Goal: Task Accomplishment & Management: Use online tool/utility

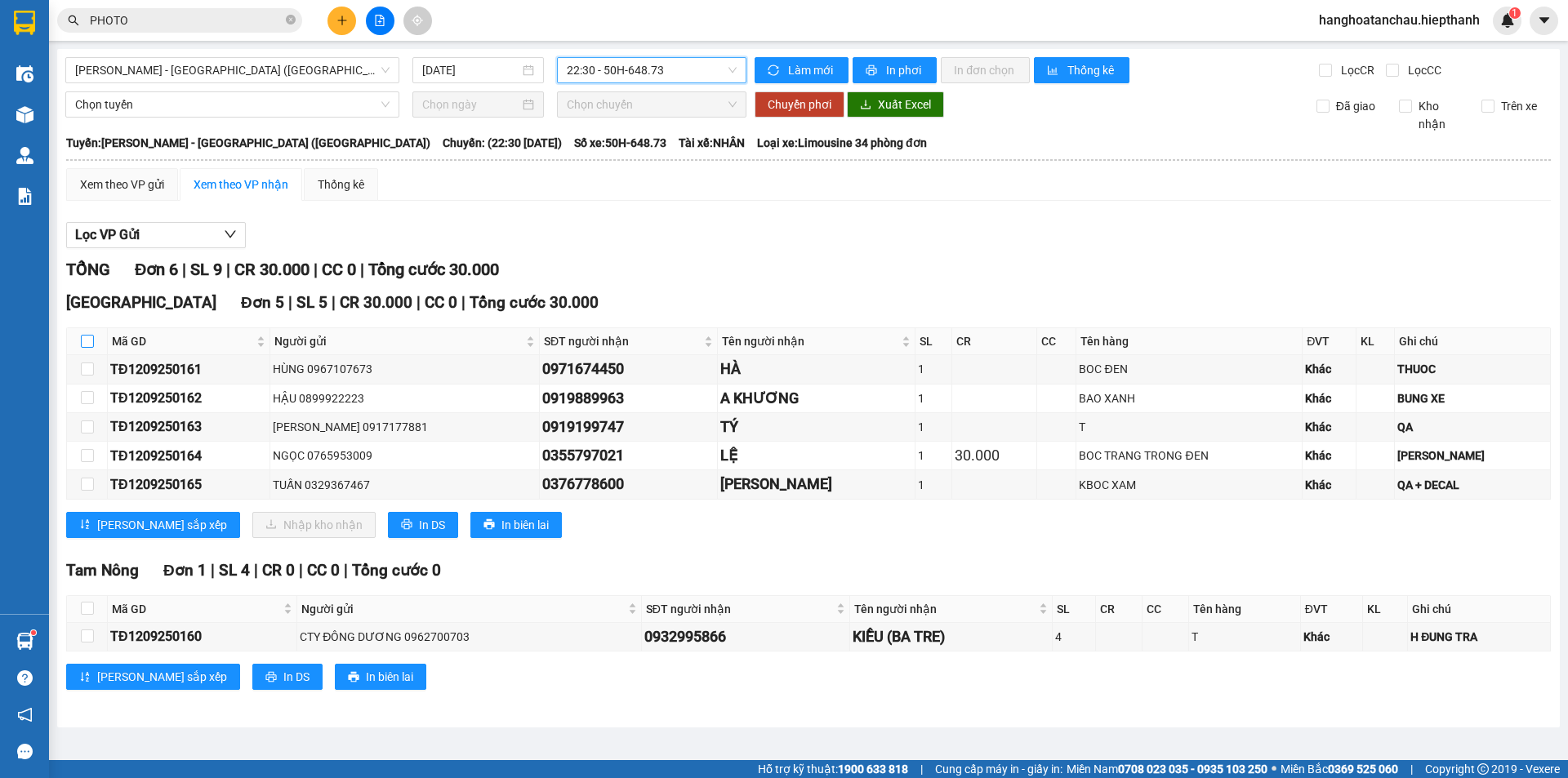
click at [83, 335] on input "checkbox" at bounding box center [88, 341] width 13 height 13
checkbox input "true"
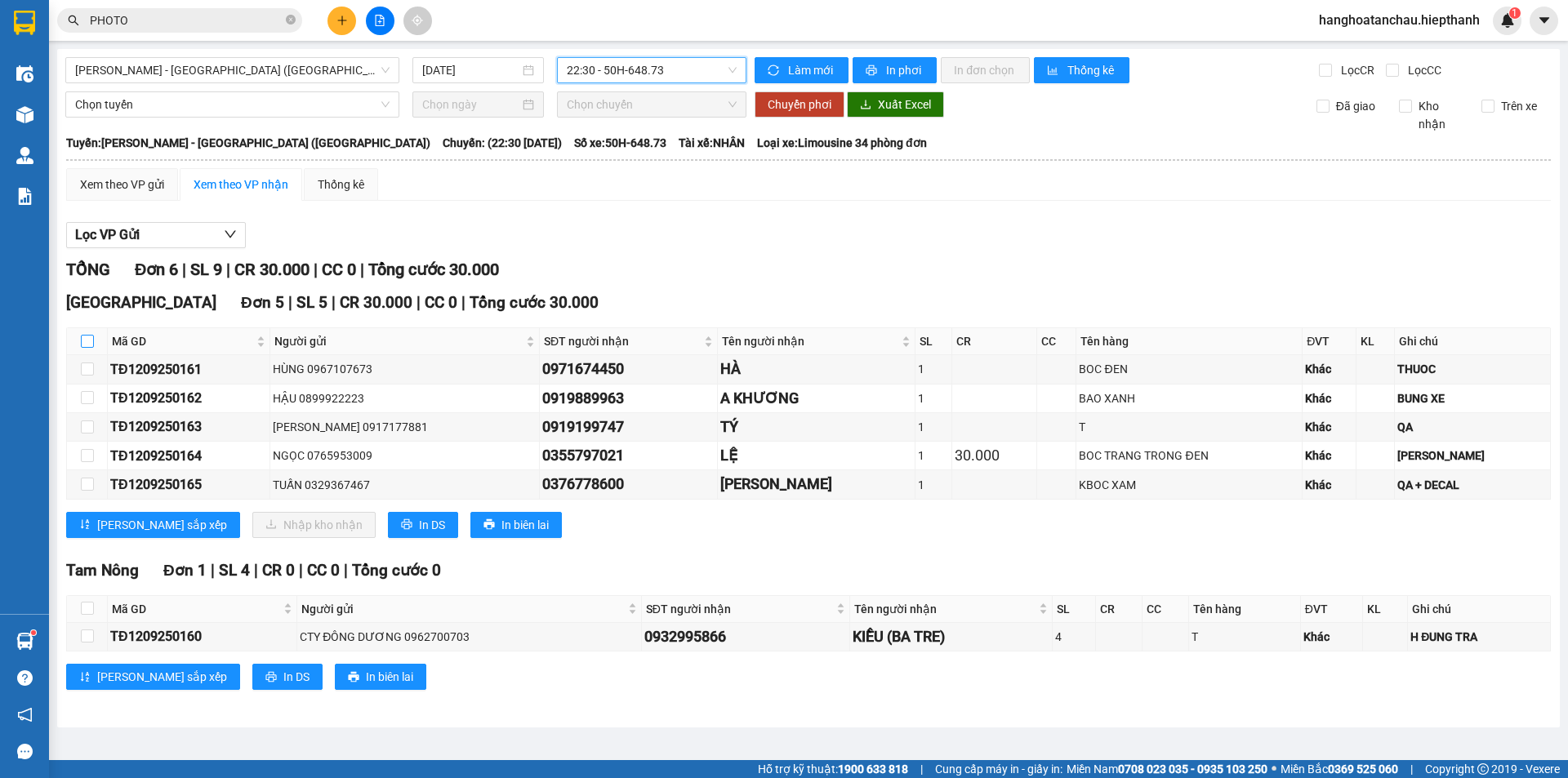
checkbox input "true"
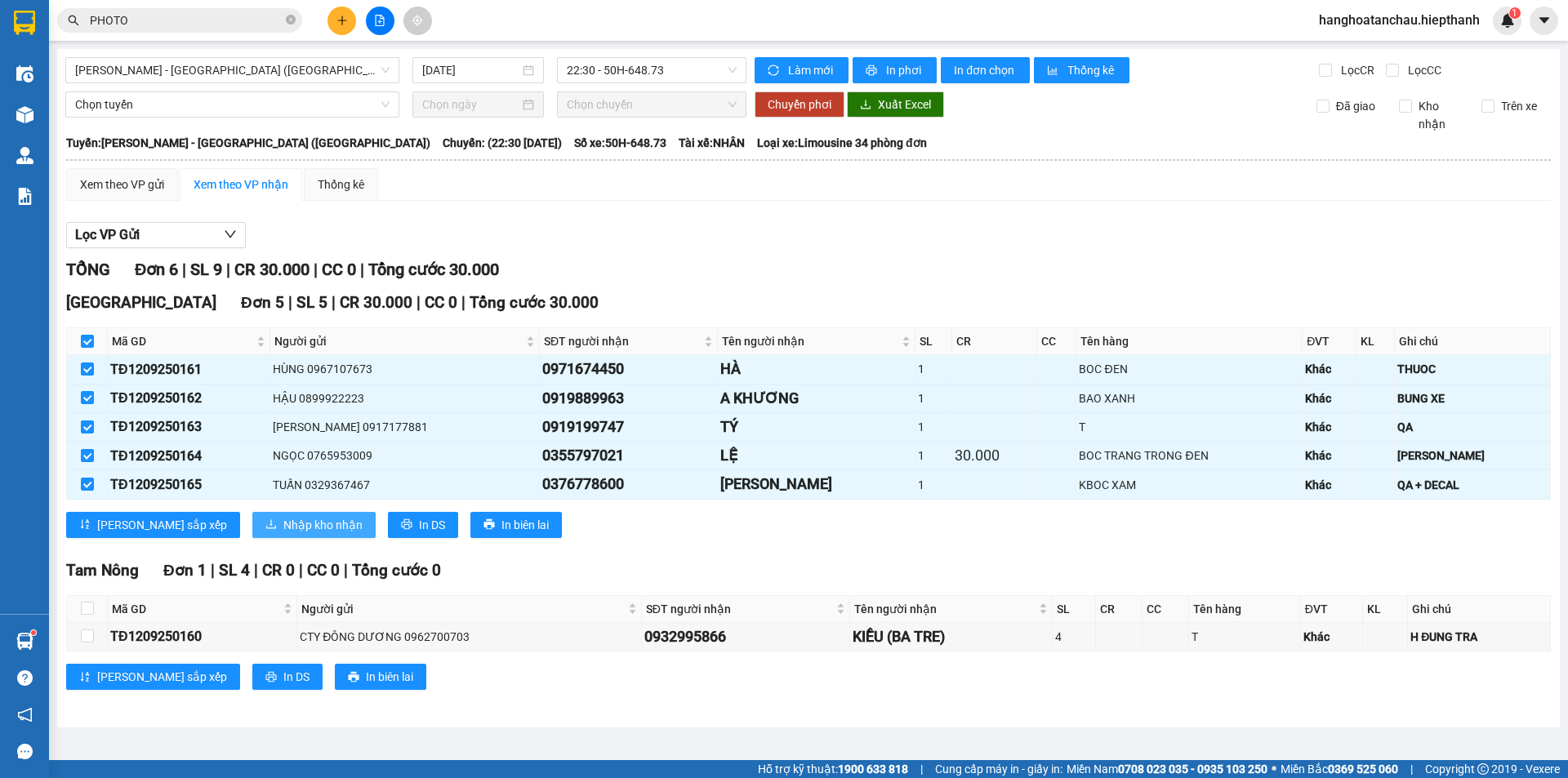
click at [284, 528] on span "Nhập kho nhận" at bounding box center [323, 525] width 79 height 18
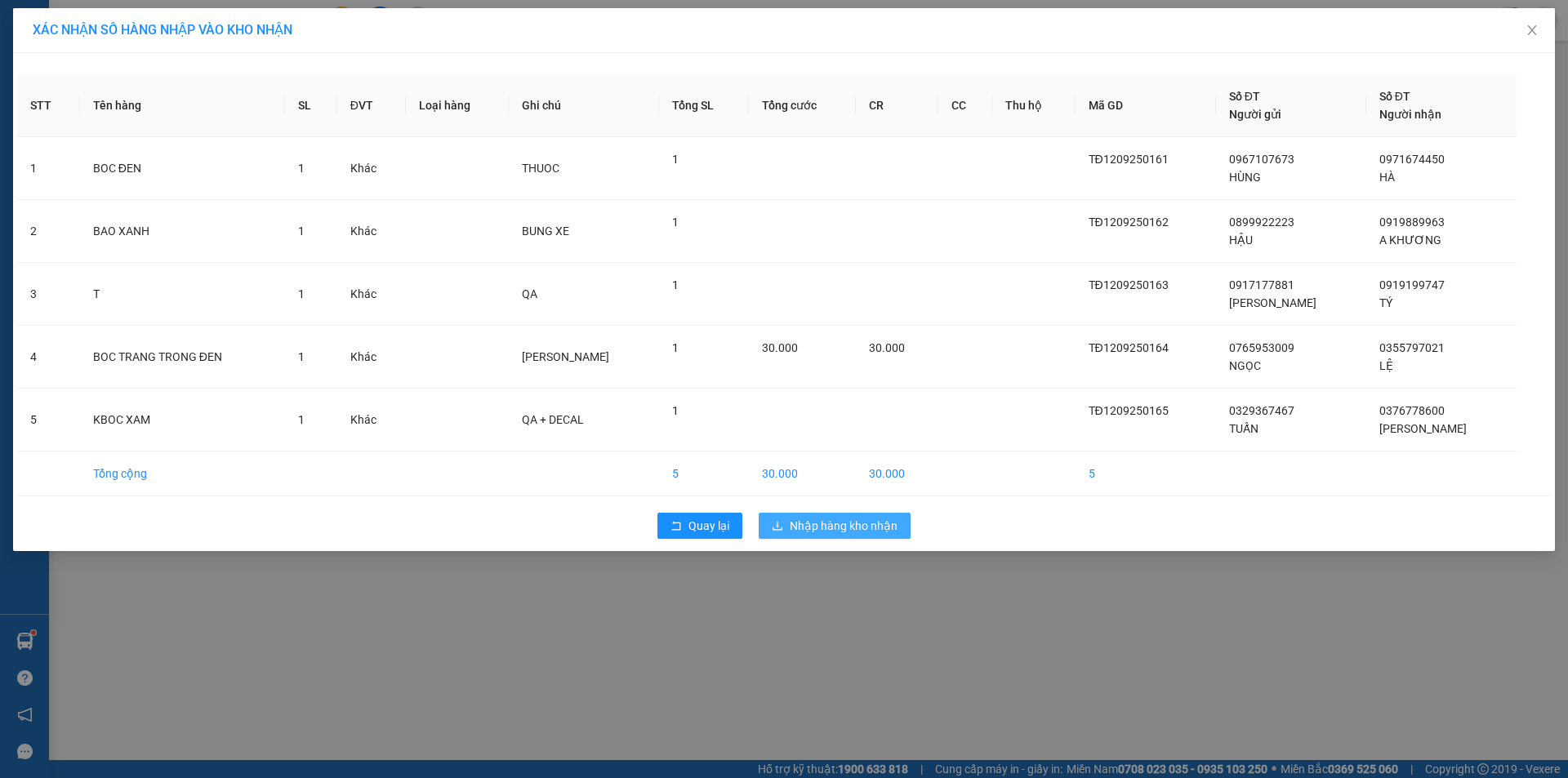
click at [795, 515] on button "Nhập hàng kho nhận" at bounding box center [835, 525] width 152 height 26
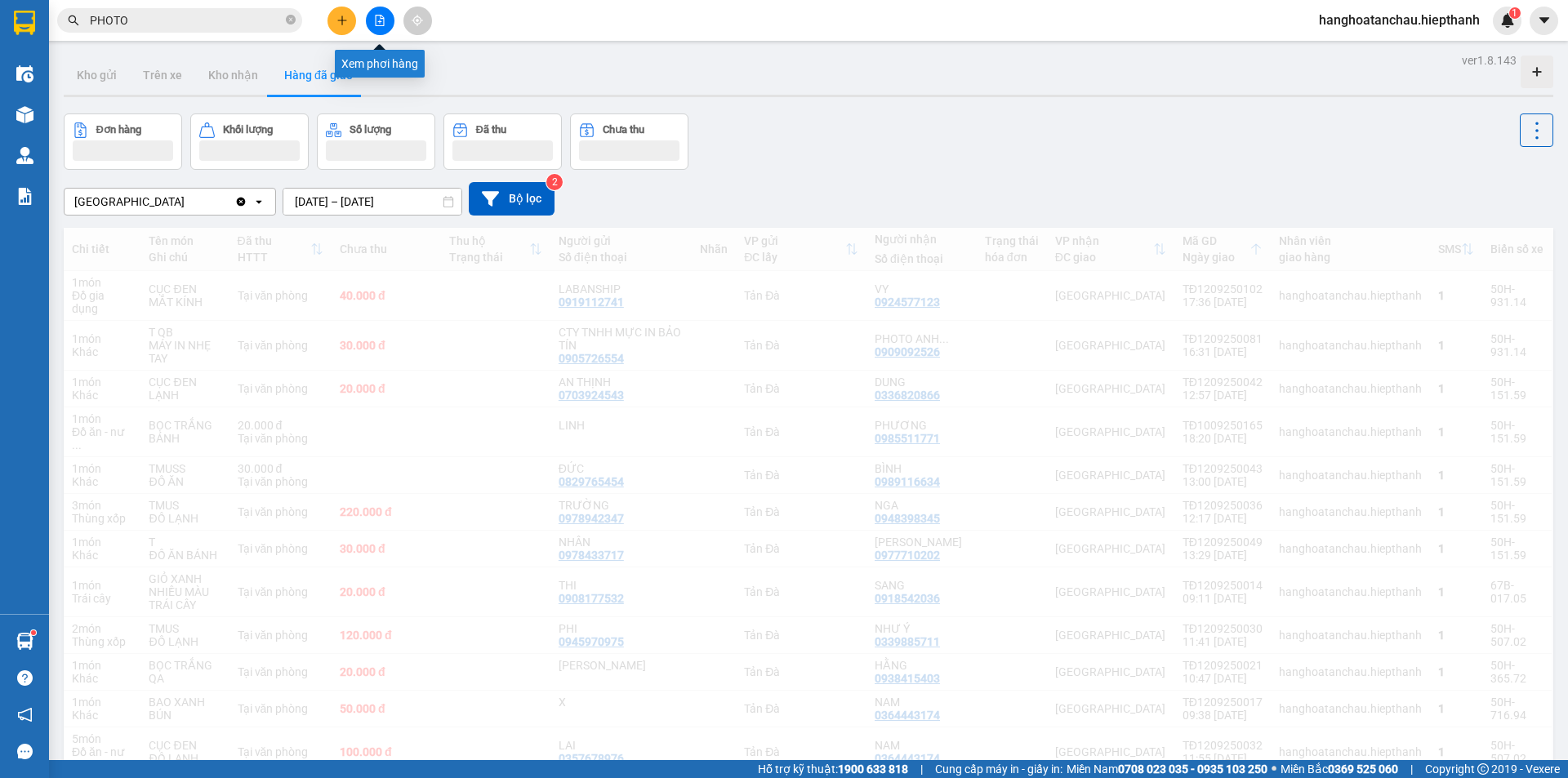
click at [376, 35] on div "Kết quả tìm kiếm ( 136 ) Bộ lọc Mã ĐH Trạng thái Món hàng Thu hộ Tổng cước Chưa…" at bounding box center [784, 20] width 1568 height 41
click at [389, 24] on button at bounding box center [380, 21] width 28 height 28
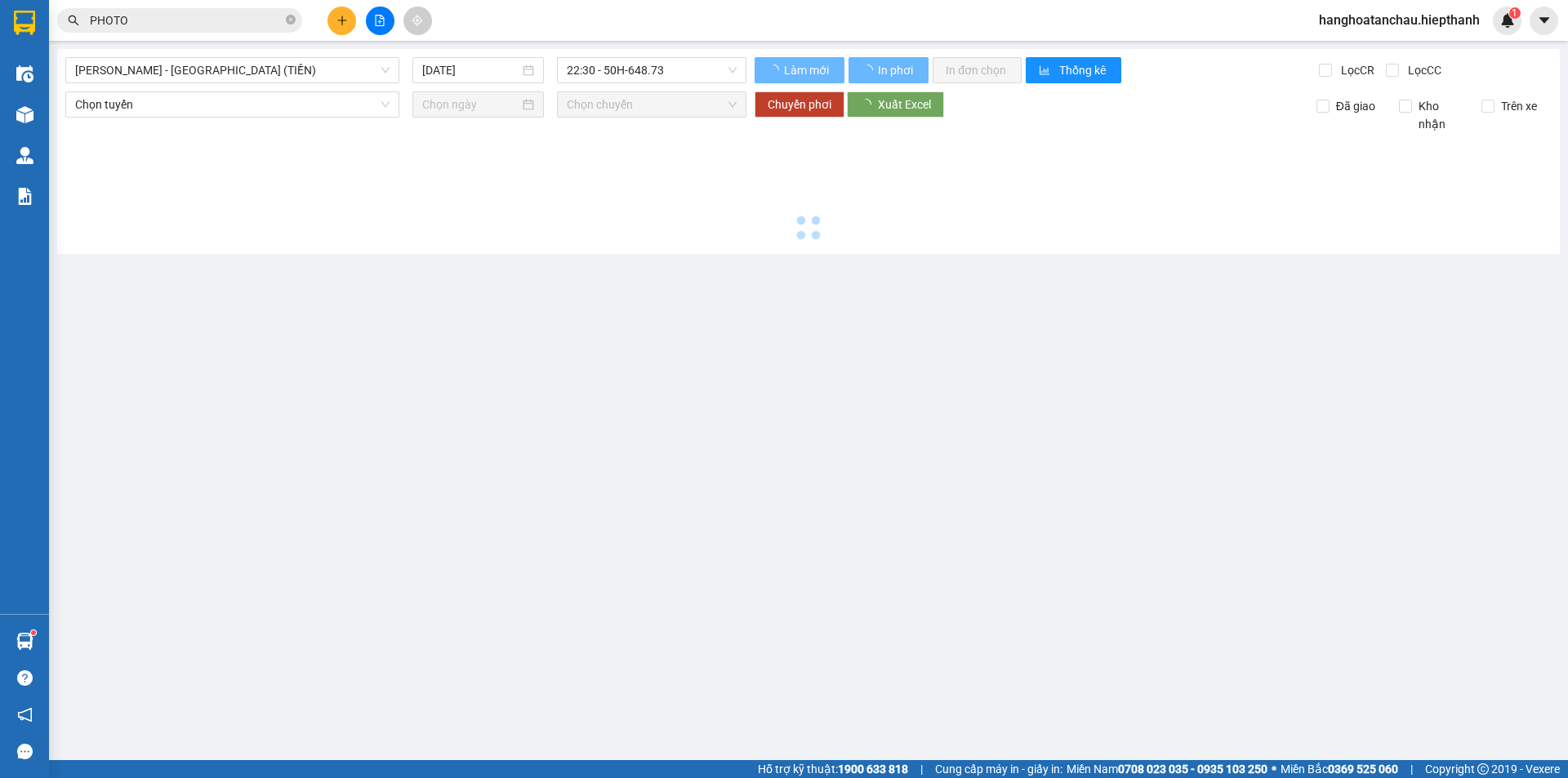
type input "[DATE]"
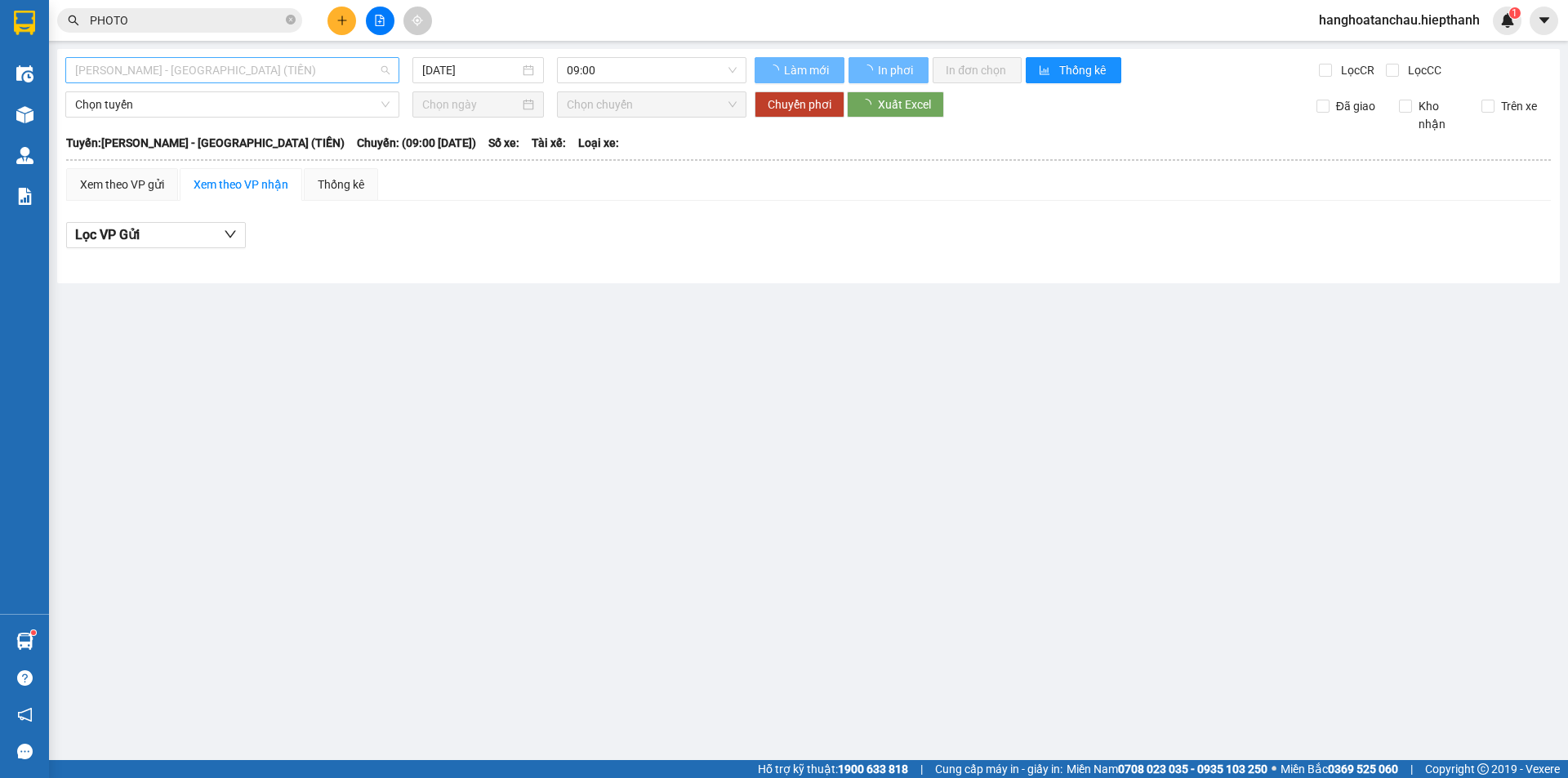
click at [299, 76] on span "[PERSON_NAME] - [GEOGRAPHIC_DATA] (TIỀN)" at bounding box center [232, 70] width 314 height 24
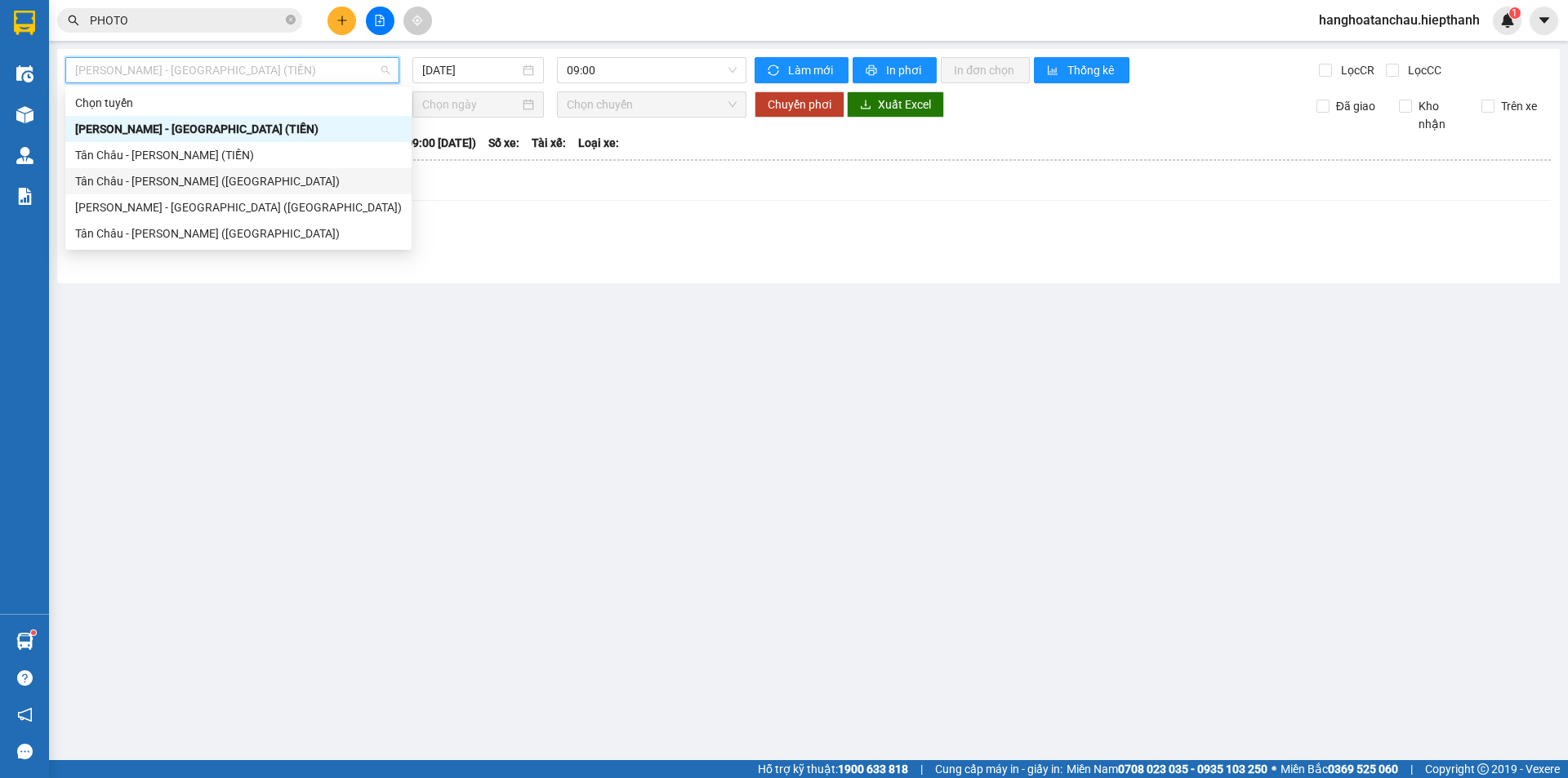
click at [231, 192] on div "Tân Châu - [PERSON_NAME] ([GEOGRAPHIC_DATA])" at bounding box center [238, 181] width 346 height 26
type input "[DATE]"
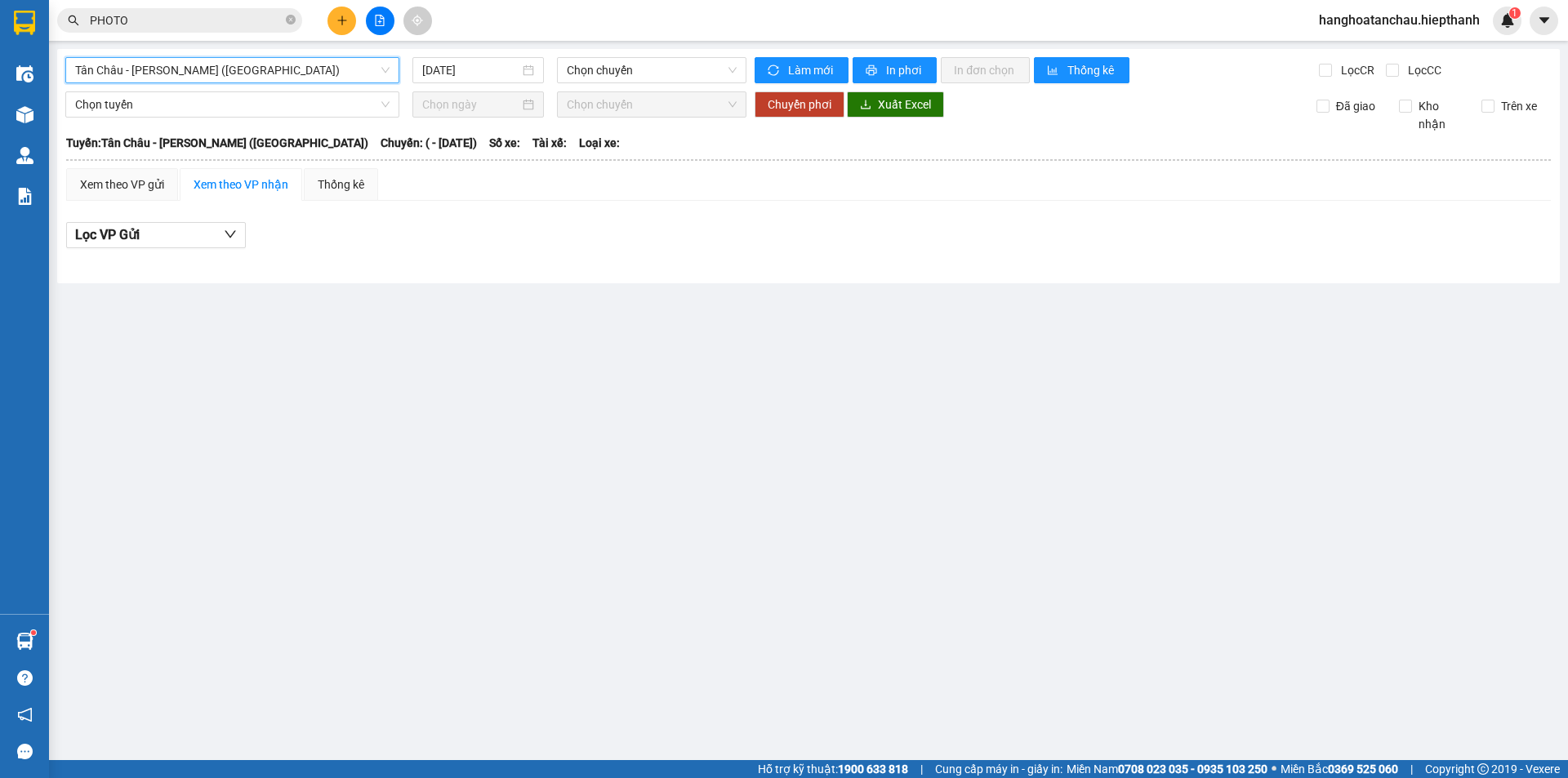
click at [276, 87] on div "[GEOGRAPHIC_DATA] - [GEOGRAPHIC_DATA] (Giường) [GEOGRAPHIC_DATA] - [GEOGRAPHIC_…" at bounding box center [808, 166] width 1502 height 234
drag, startPoint x: 285, startPoint y: 73, endPoint x: 279, endPoint y: 120, distance: 47.4
click at [286, 73] on span "Tân Châu - [PERSON_NAME] ([GEOGRAPHIC_DATA])" at bounding box center [232, 70] width 314 height 24
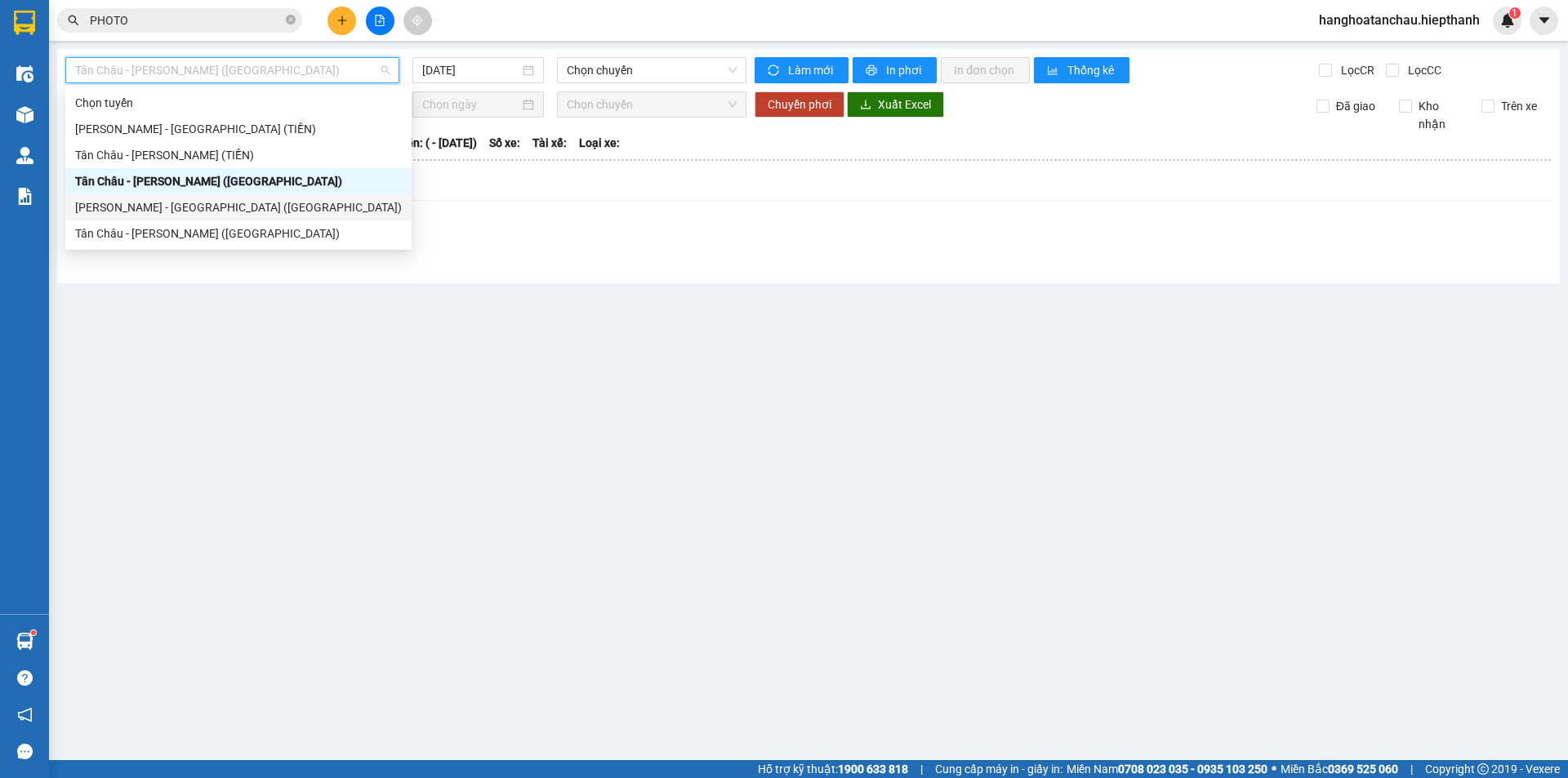
click at [267, 208] on div "[PERSON_NAME] - [GEOGRAPHIC_DATA] ([GEOGRAPHIC_DATA])" at bounding box center [239, 208] width 327 height 18
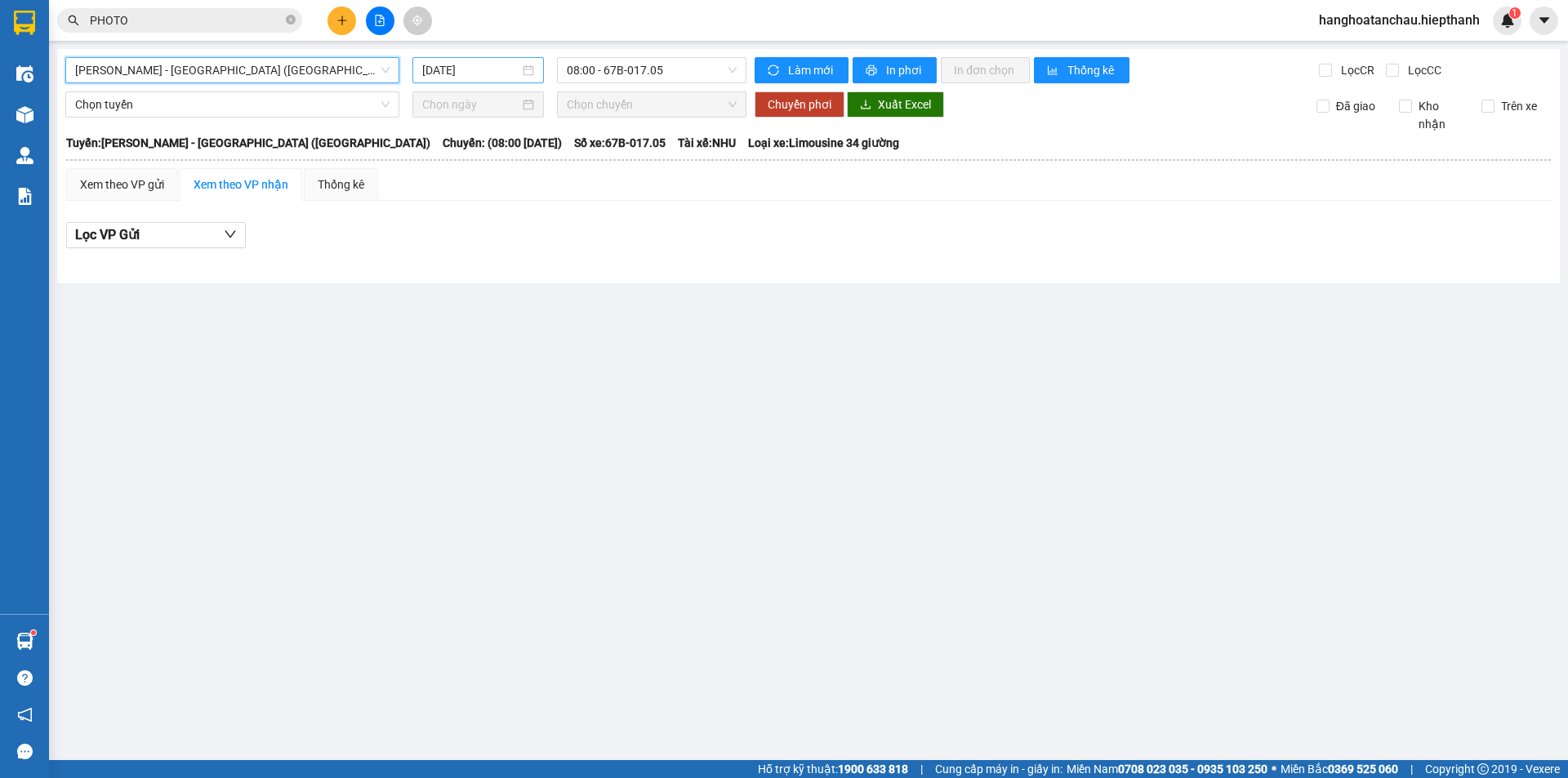
click at [459, 78] on input "[DATE]" at bounding box center [470, 70] width 98 height 18
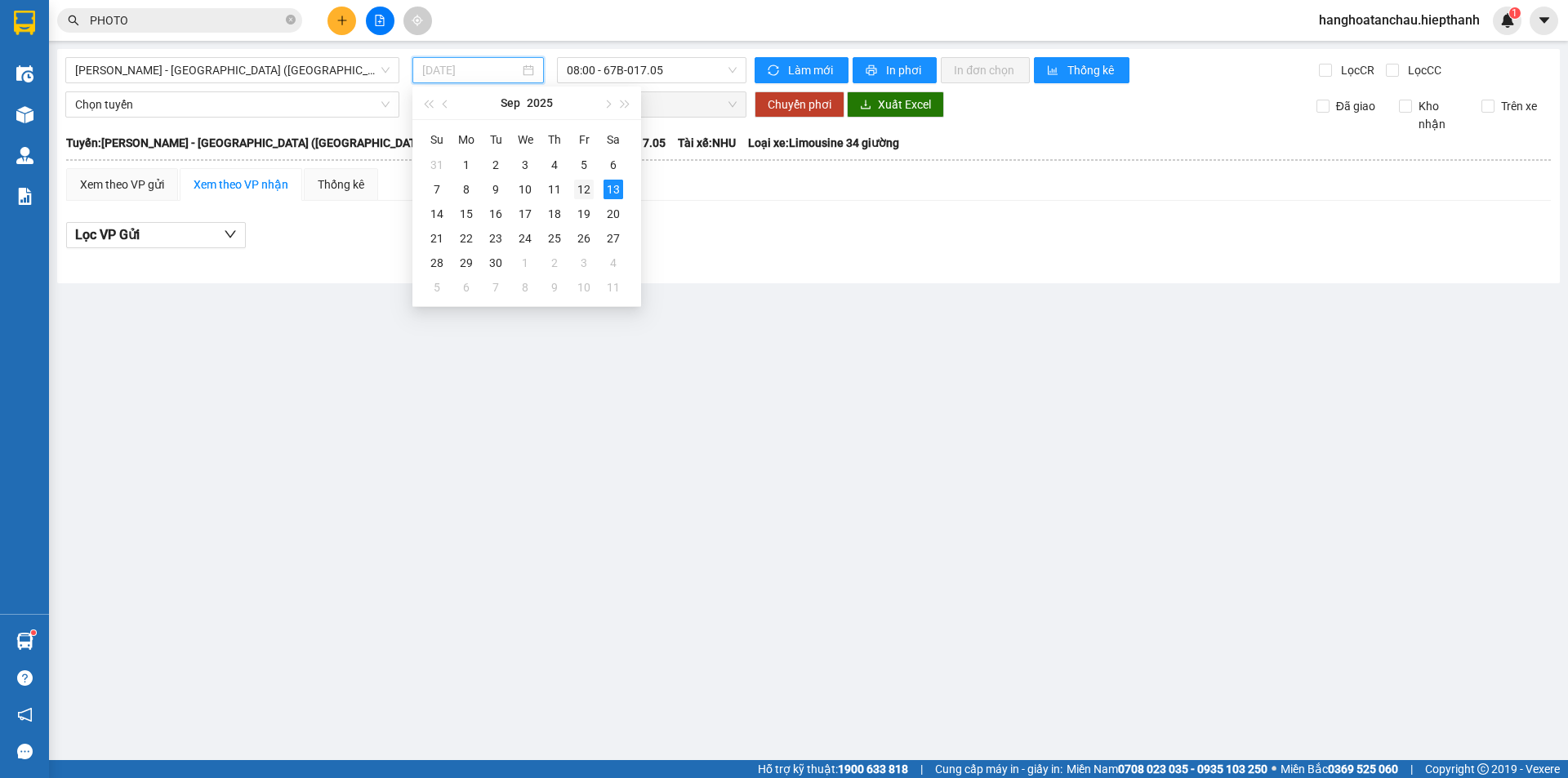
click at [592, 190] on div "12" at bounding box center [583, 188] width 19 height 19
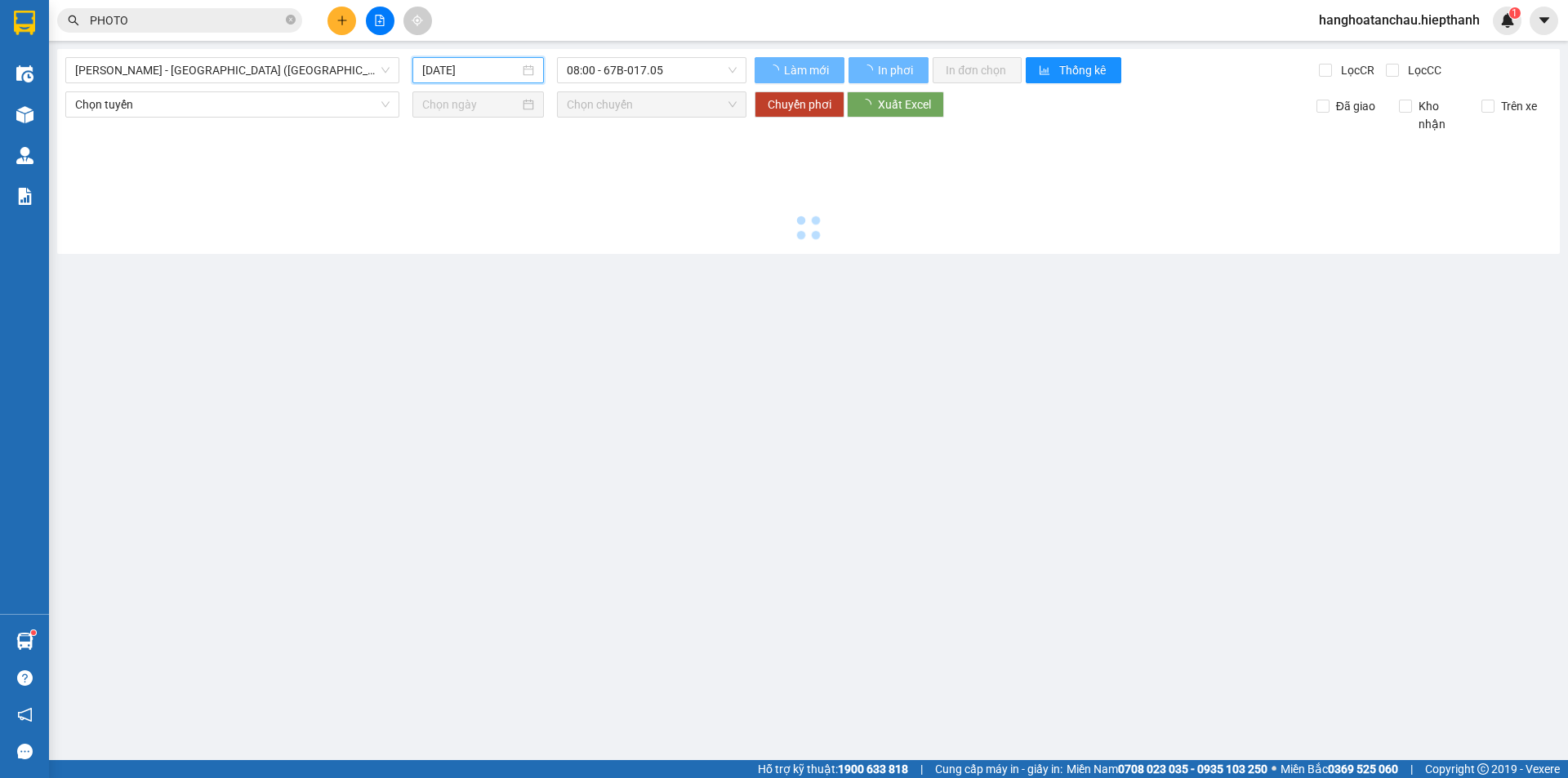
type input "[DATE]"
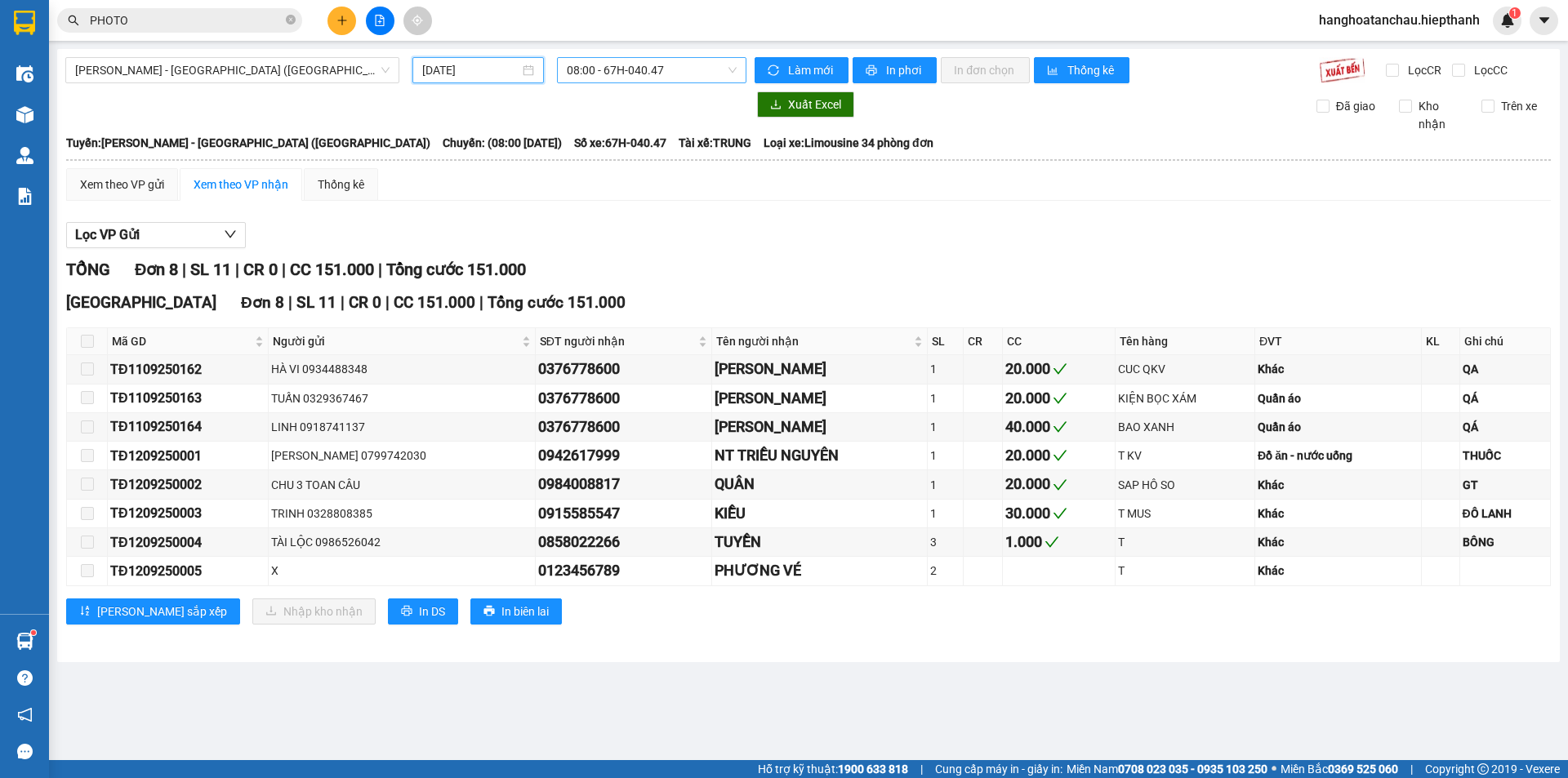
click at [626, 68] on span "08:00 - 67H-040.47" at bounding box center [651, 70] width 170 height 24
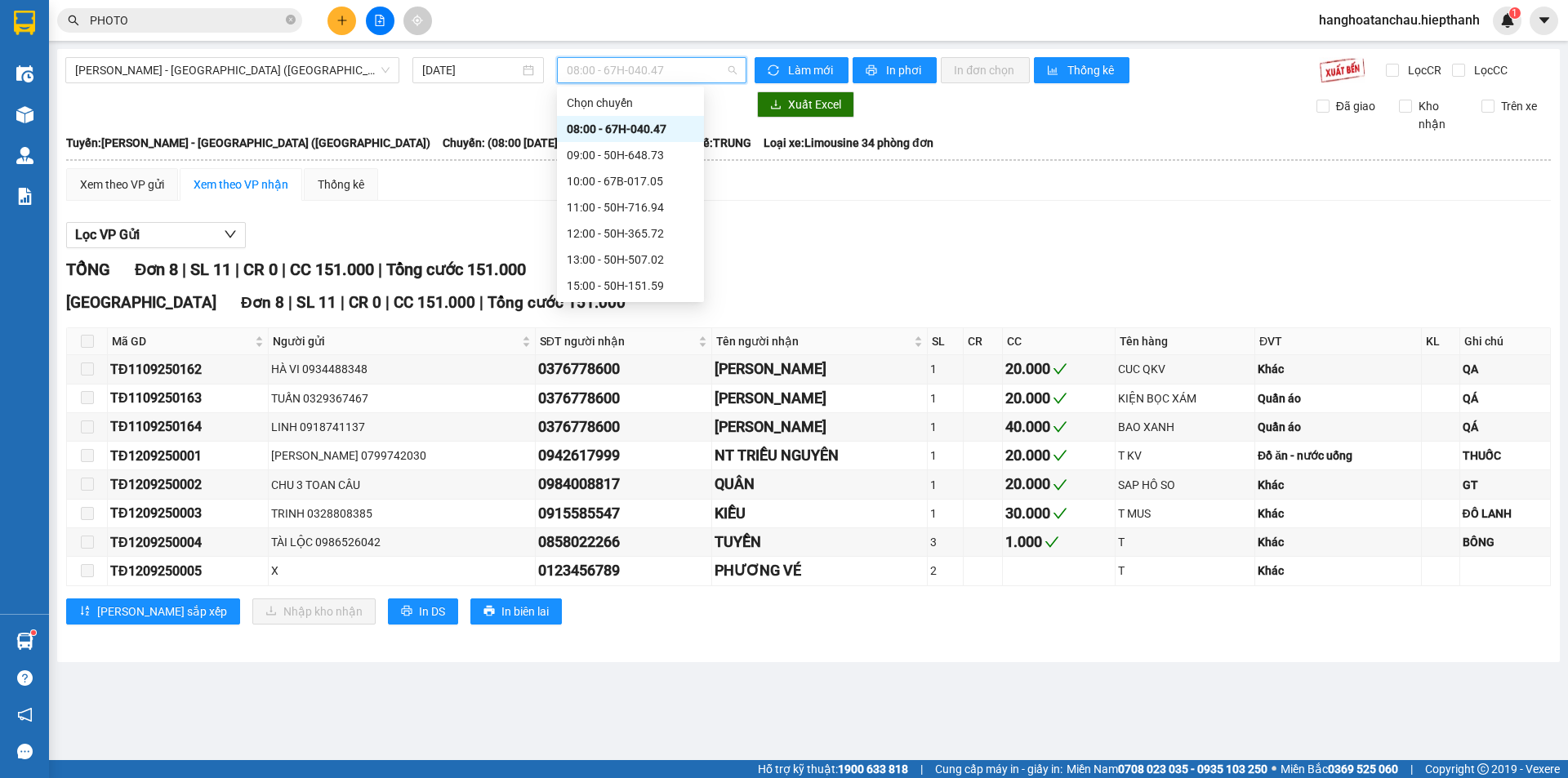
scroll to position [131, 0]
click at [620, 261] on div "21:00 - 67H-040.47" at bounding box center [630, 260] width 128 height 18
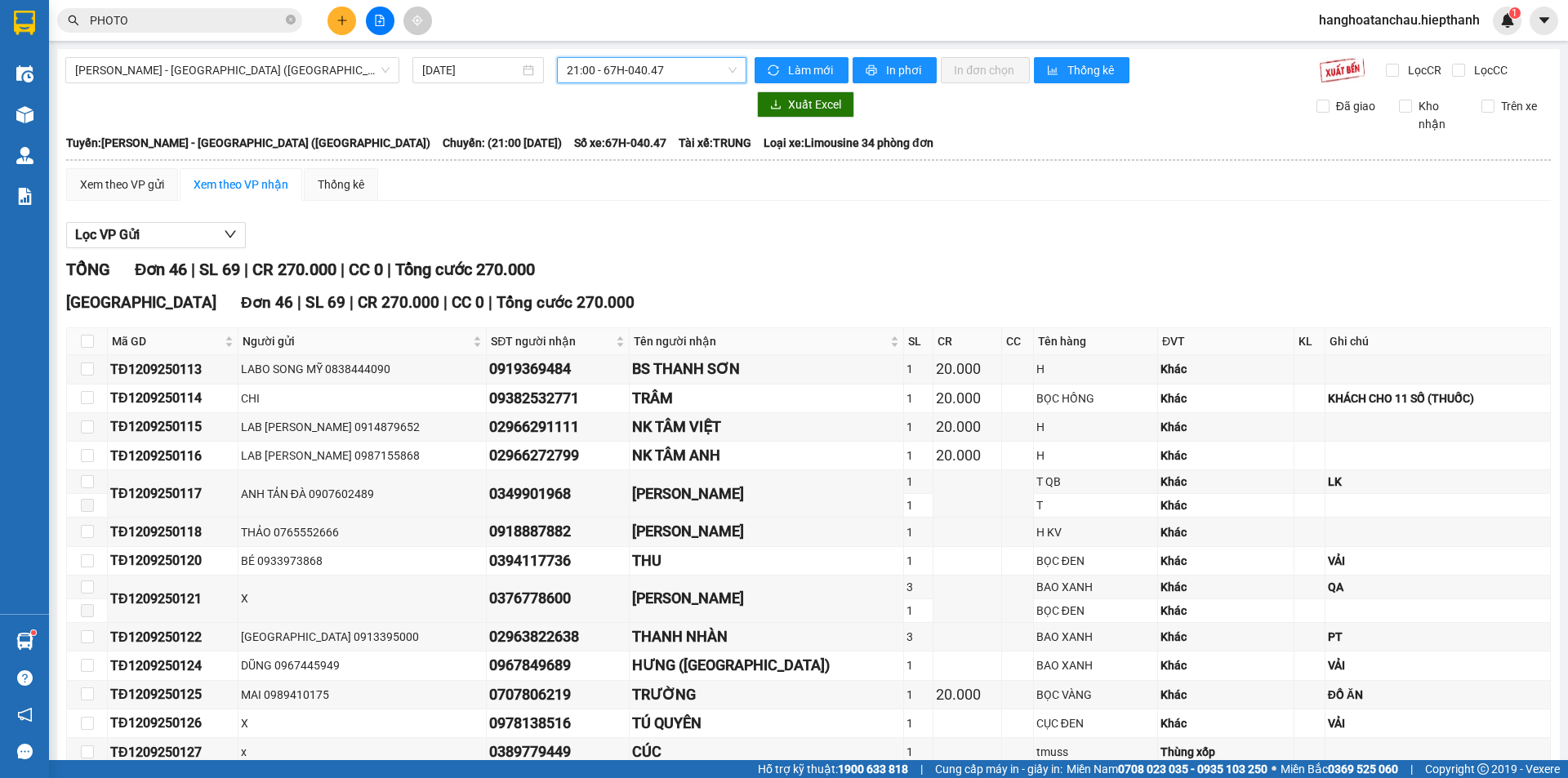
click at [622, 69] on span "21:00 - 67H-040.47" at bounding box center [651, 70] width 170 height 24
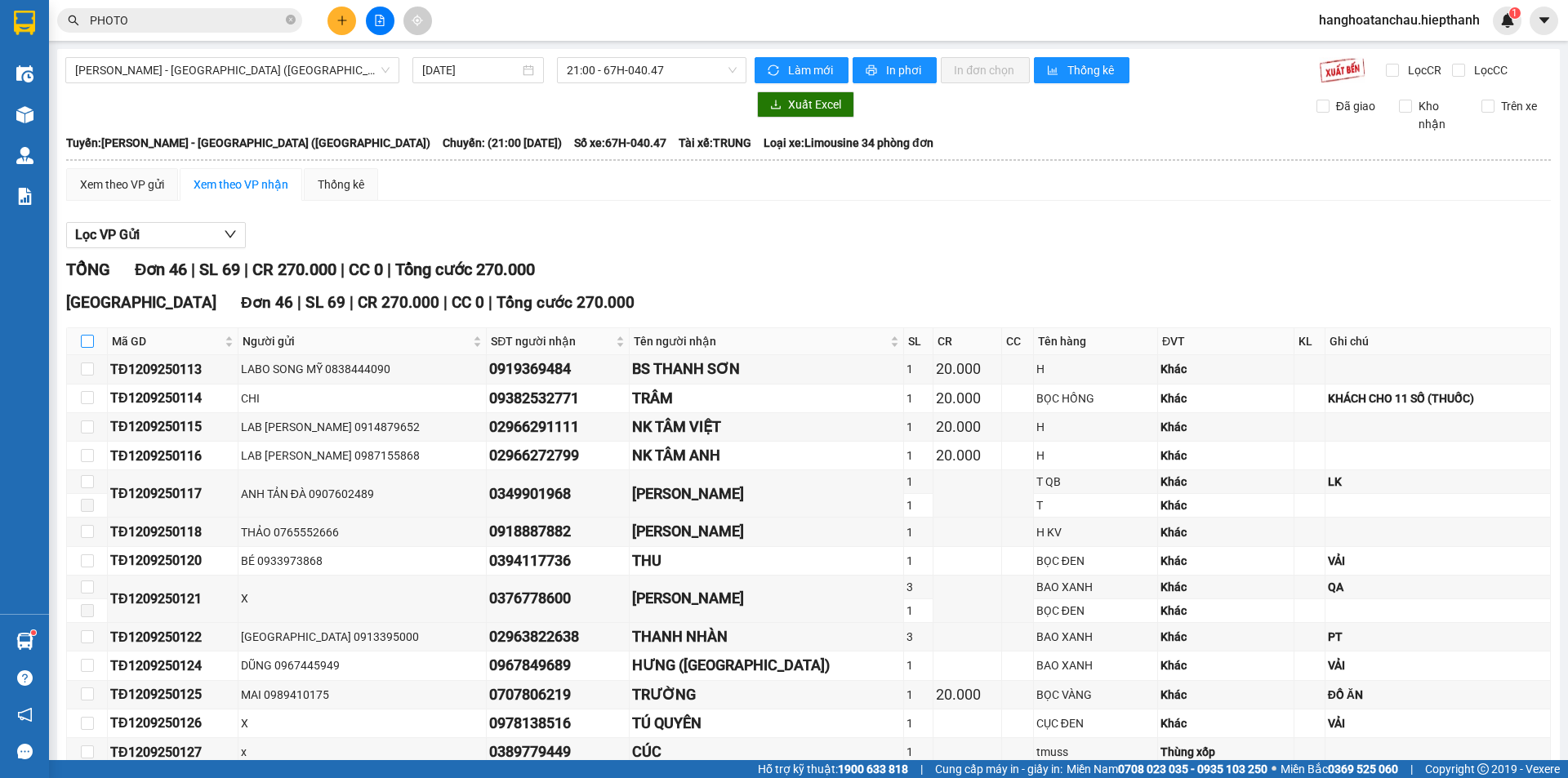
click at [90, 344] on input "checkbox" at bounding box center [88, 341] width 13 height 13
checkbox input "true"
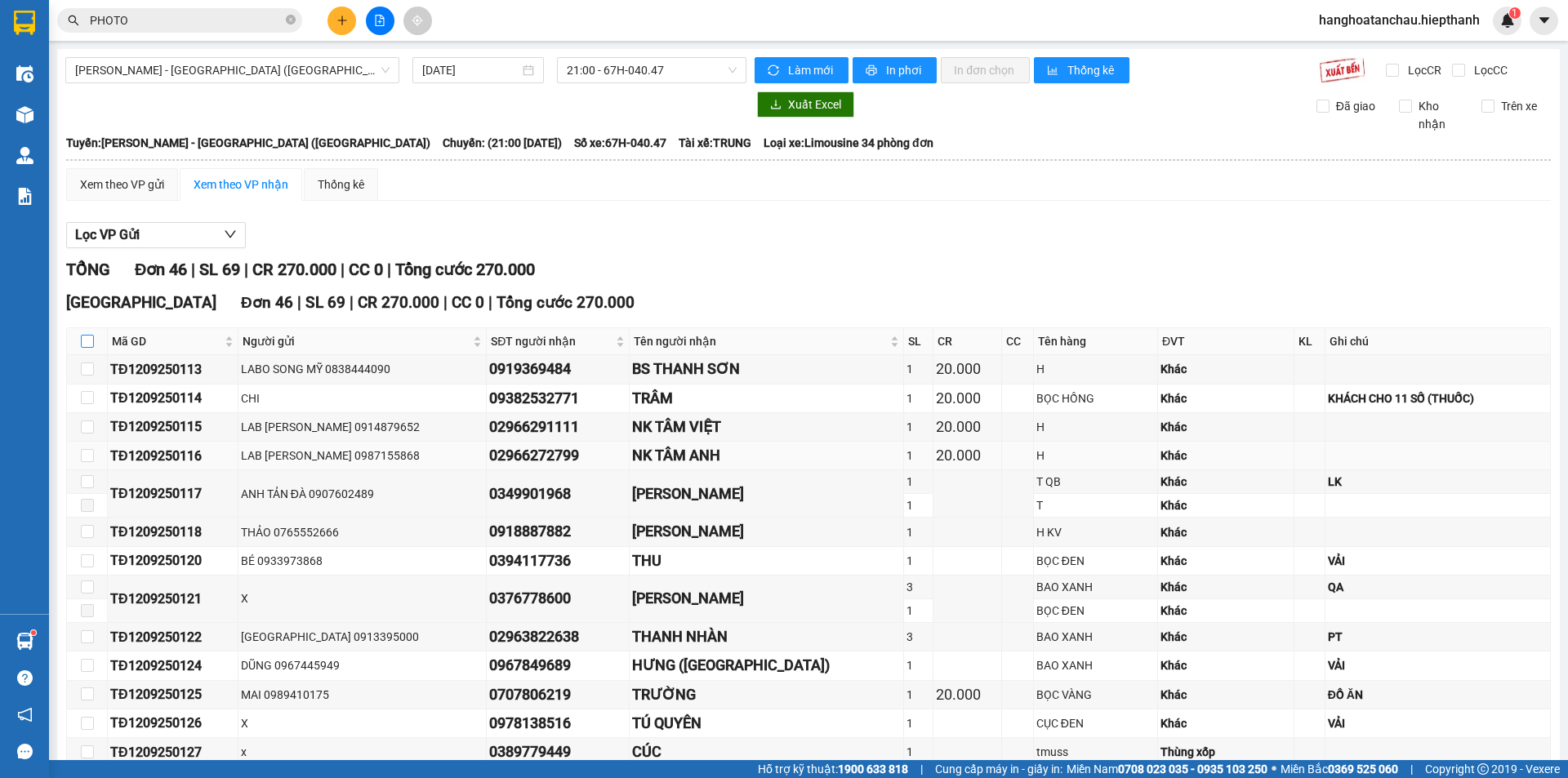
checkbox input "true"
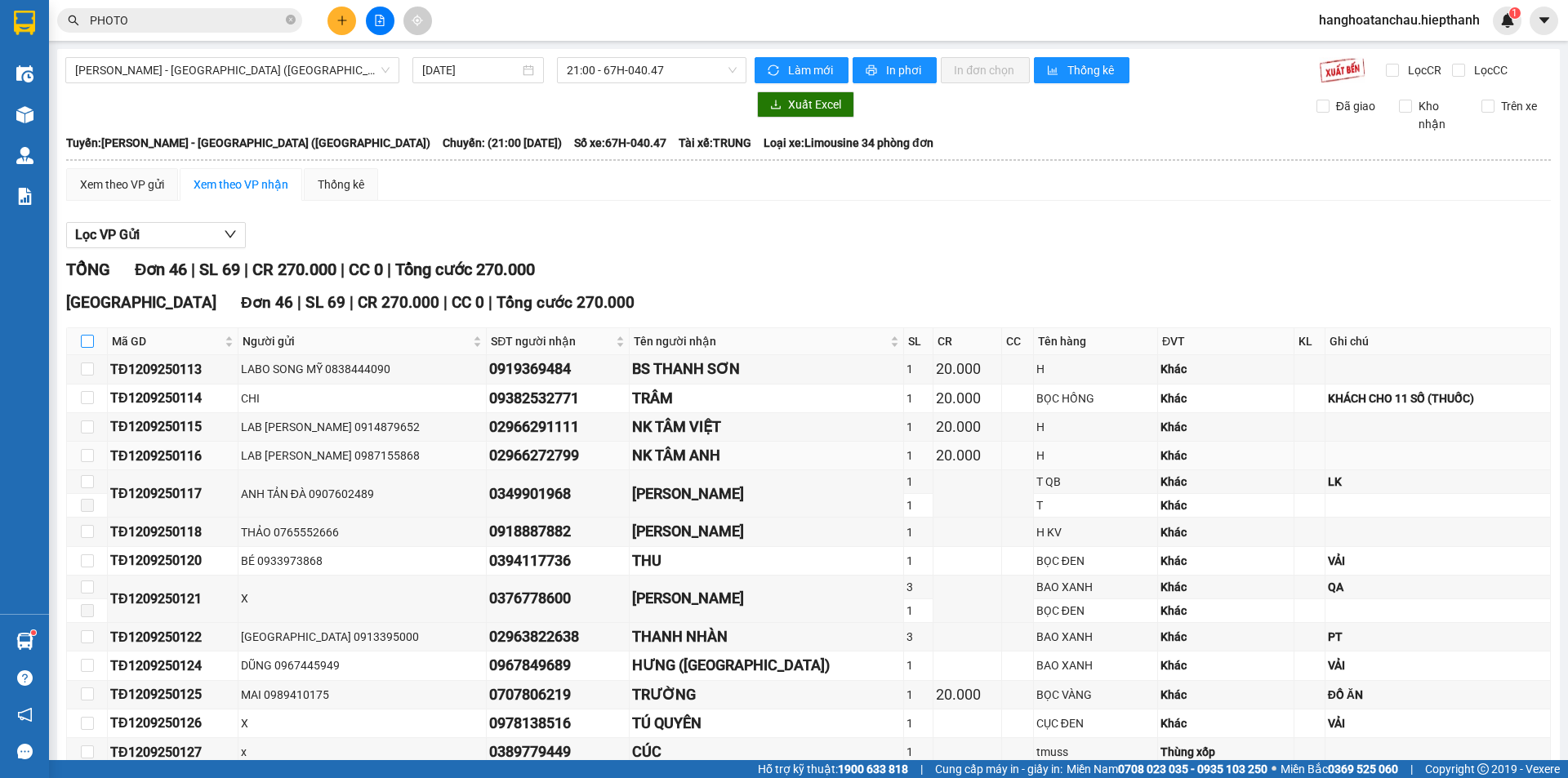
checkbox input "true"
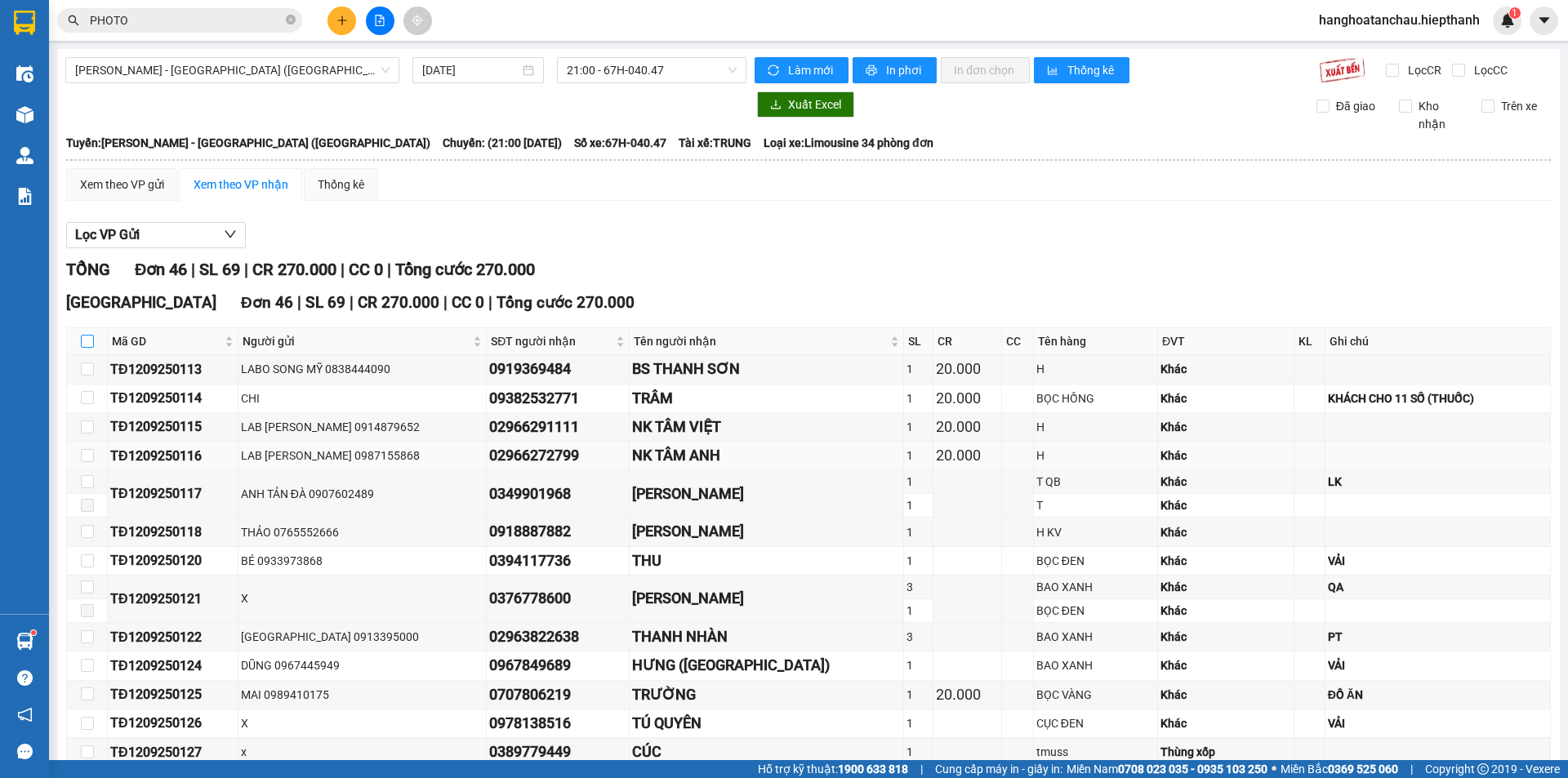
checkbox input "true"
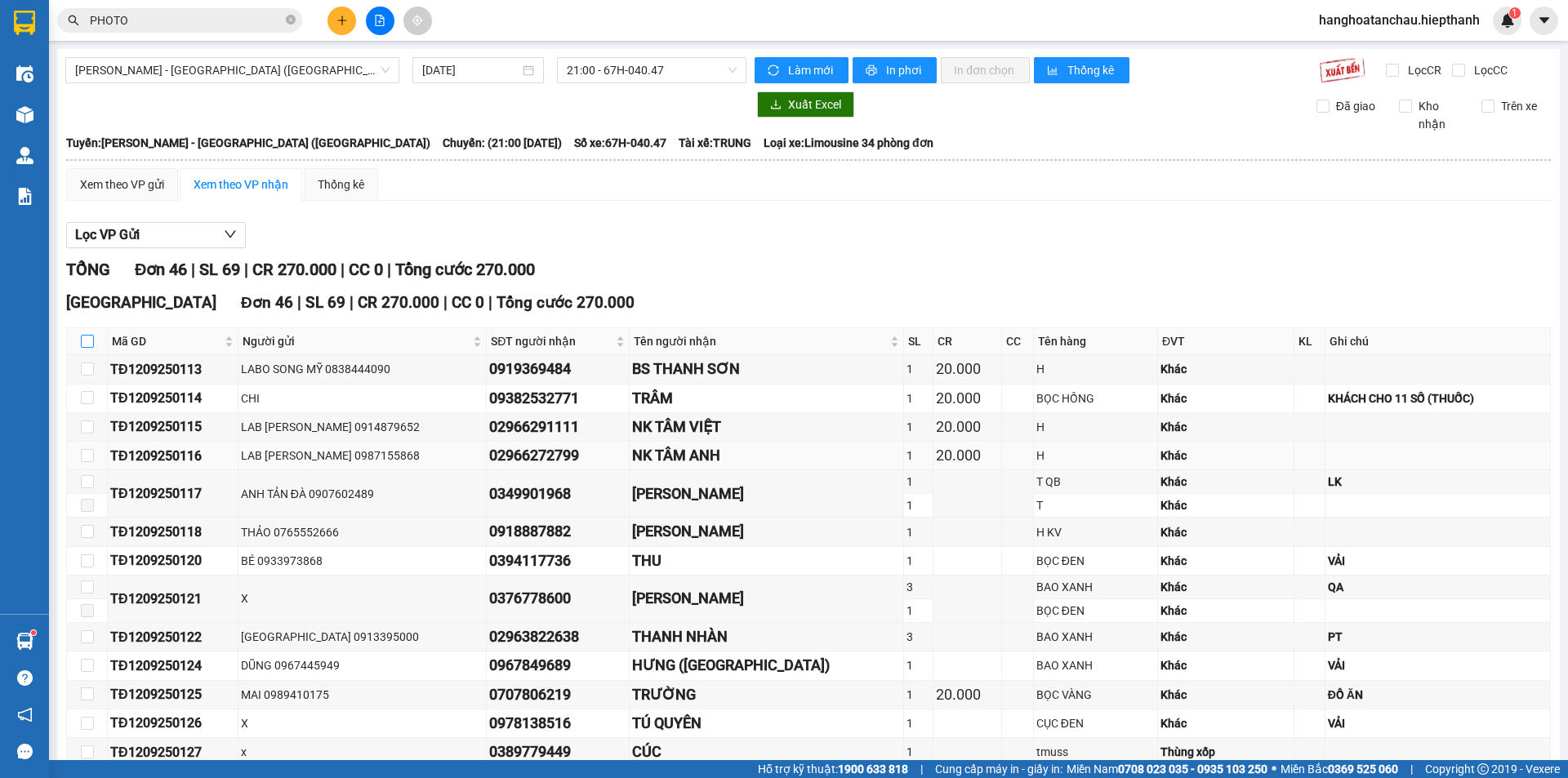
checkbox input "true"
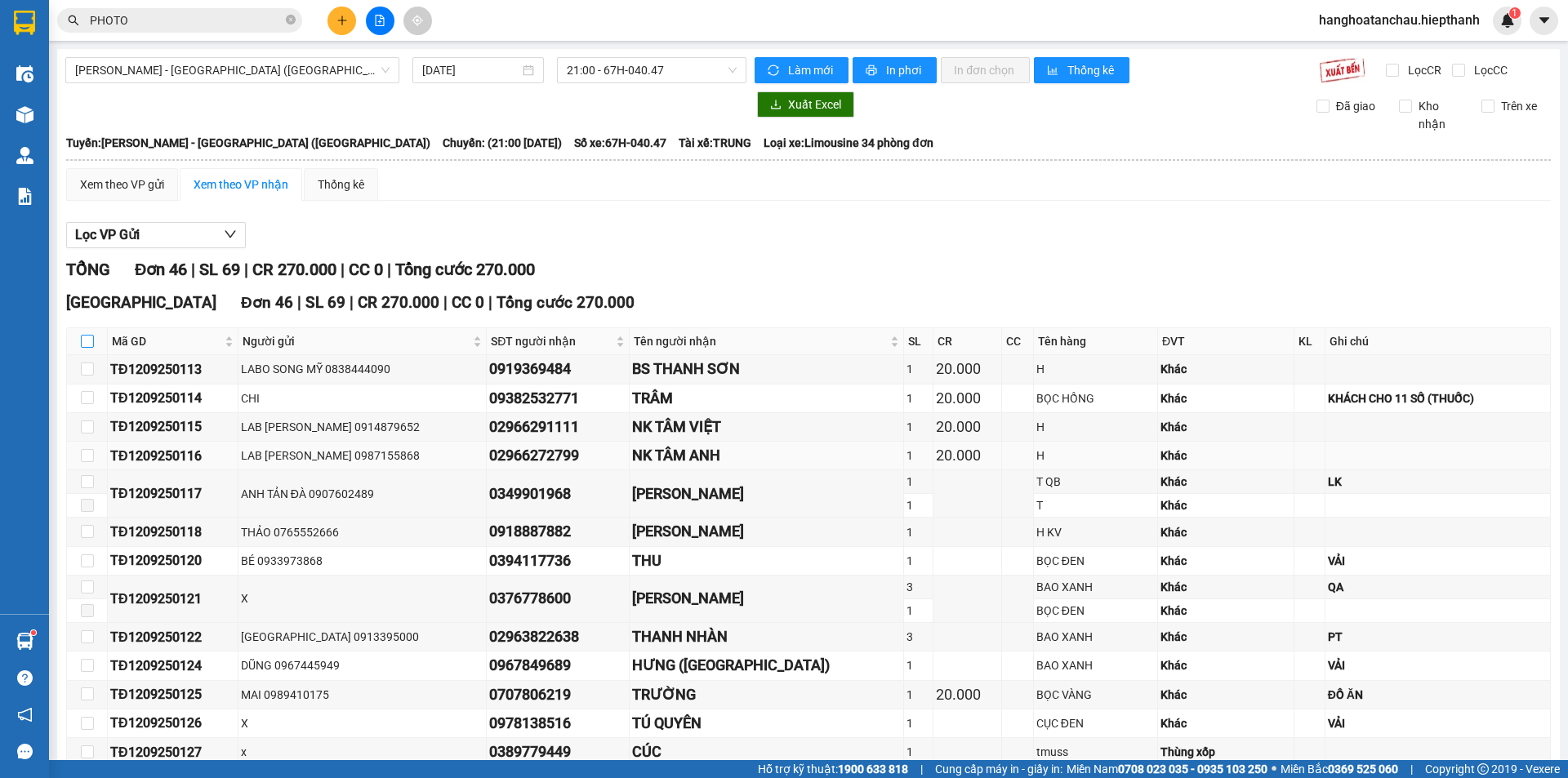
checkbox input "true"
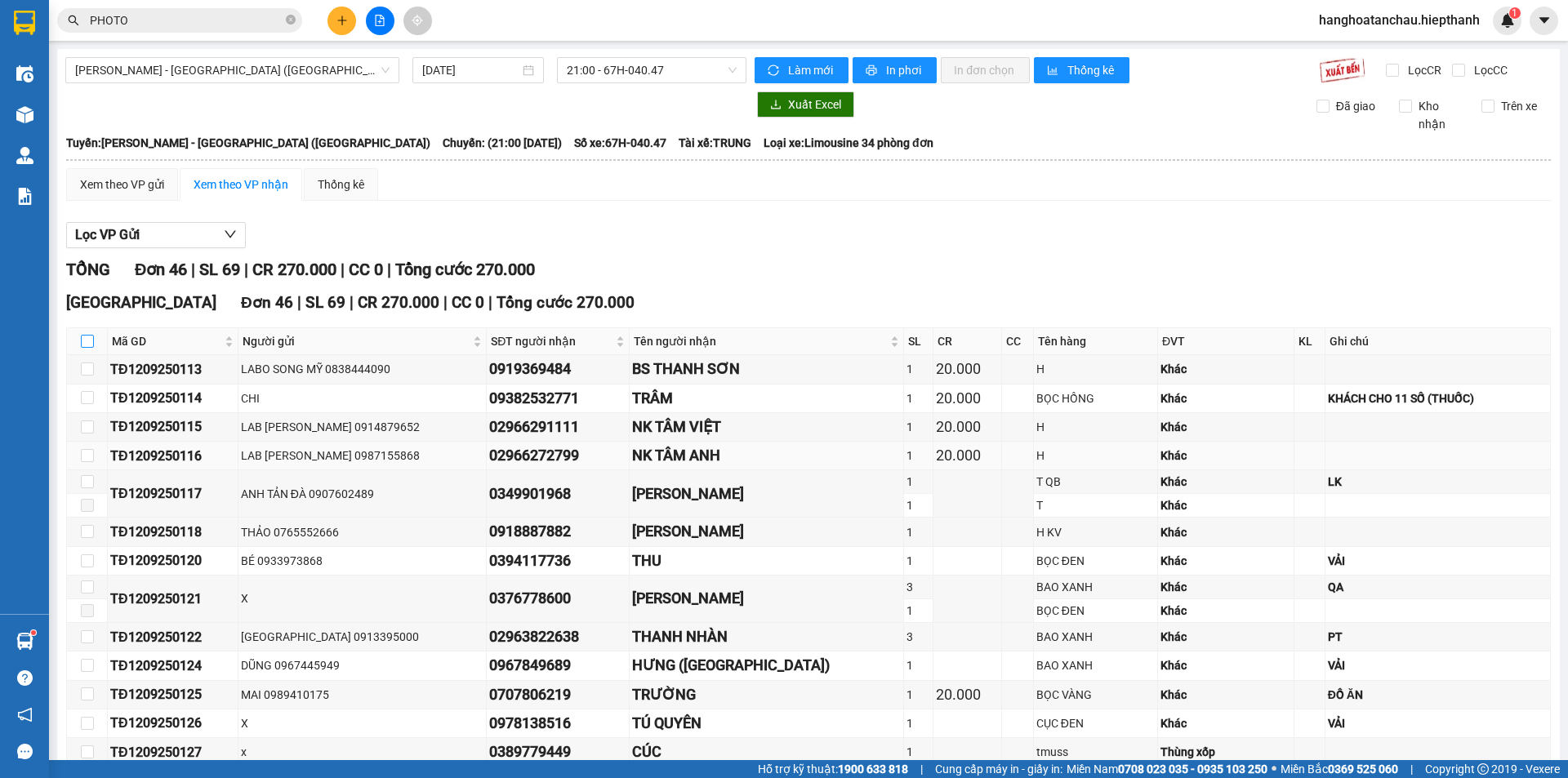
checkbox input "true"
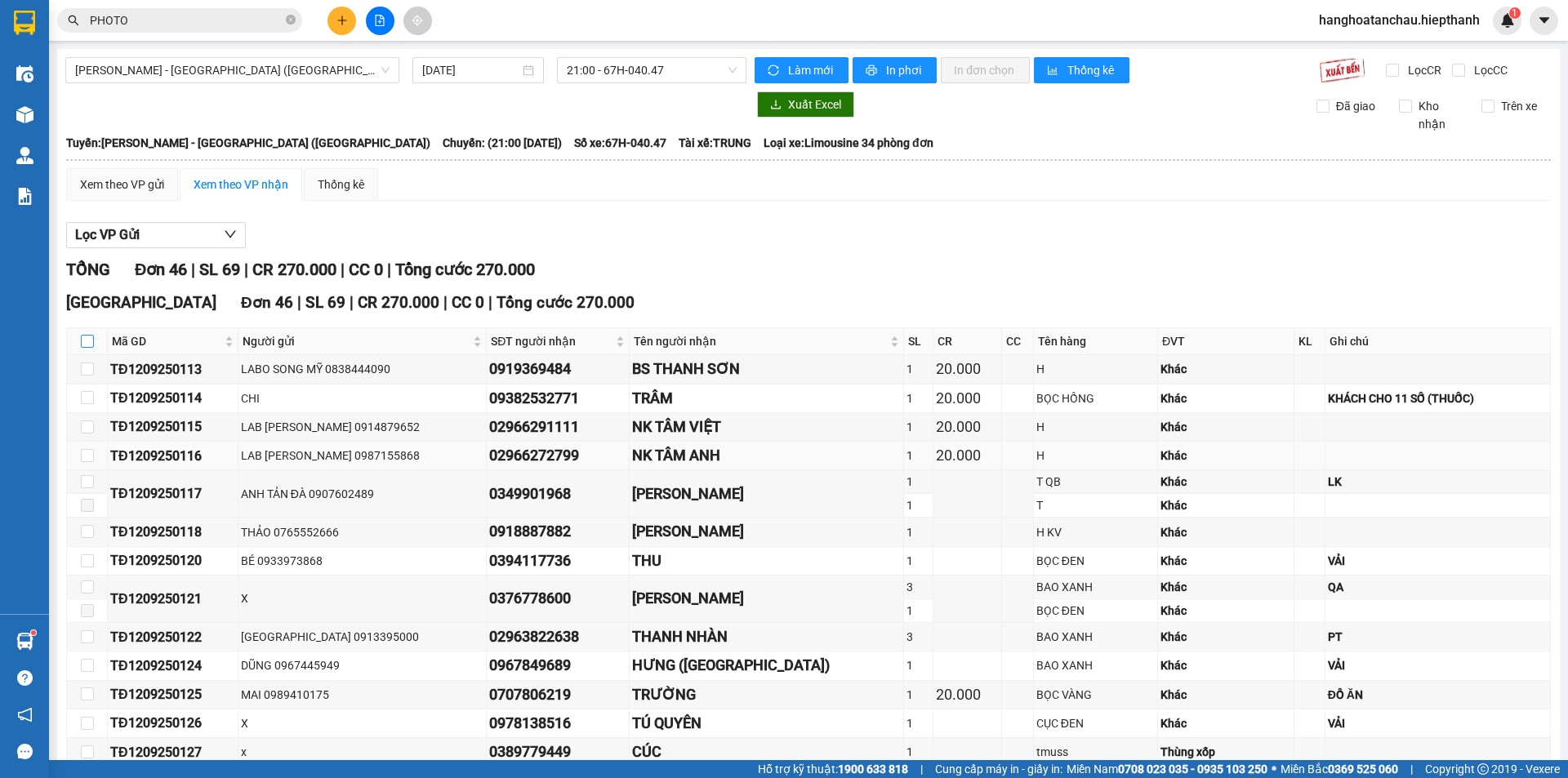
checkbox input "true"
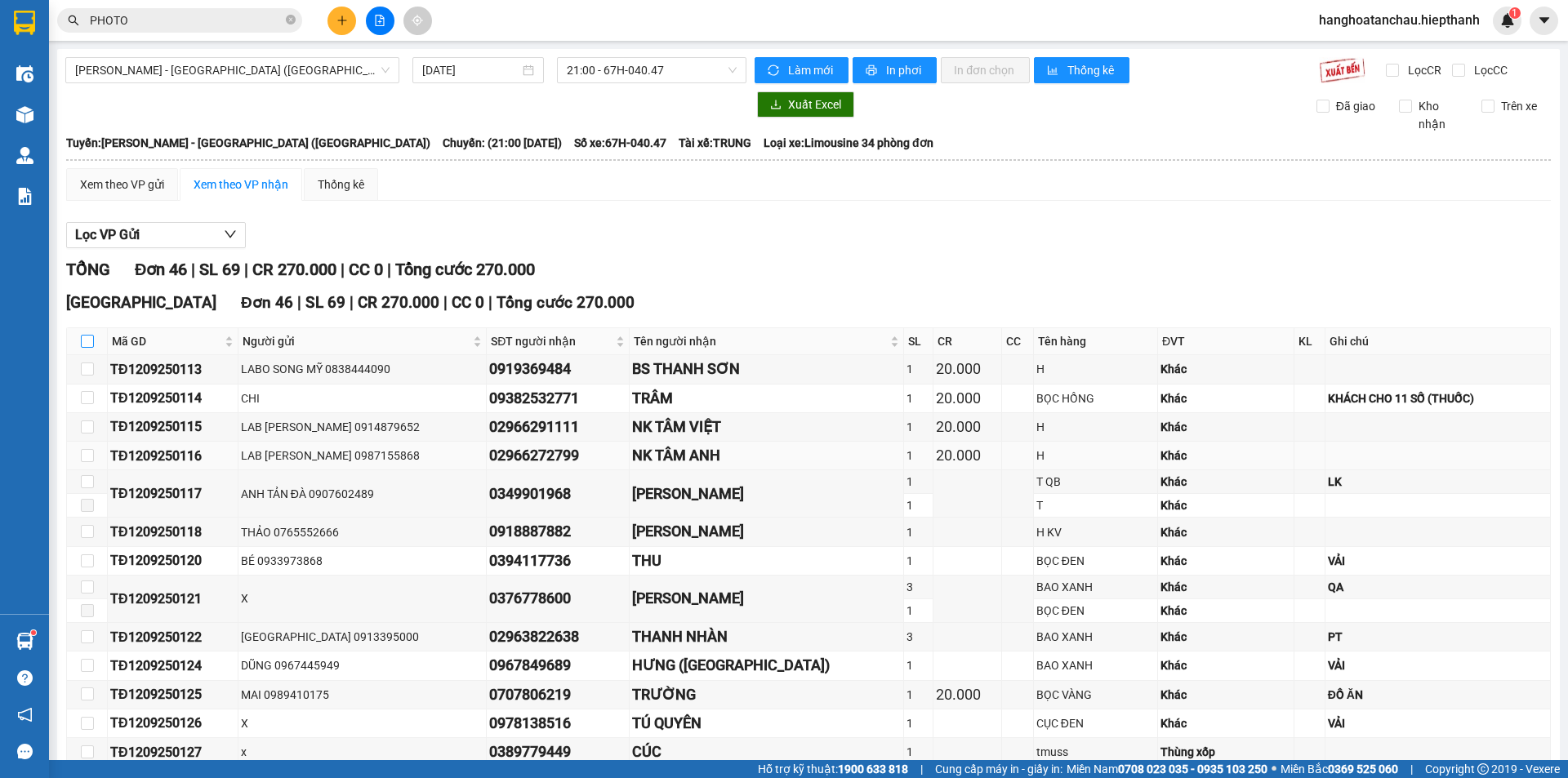
checkbox input "true"
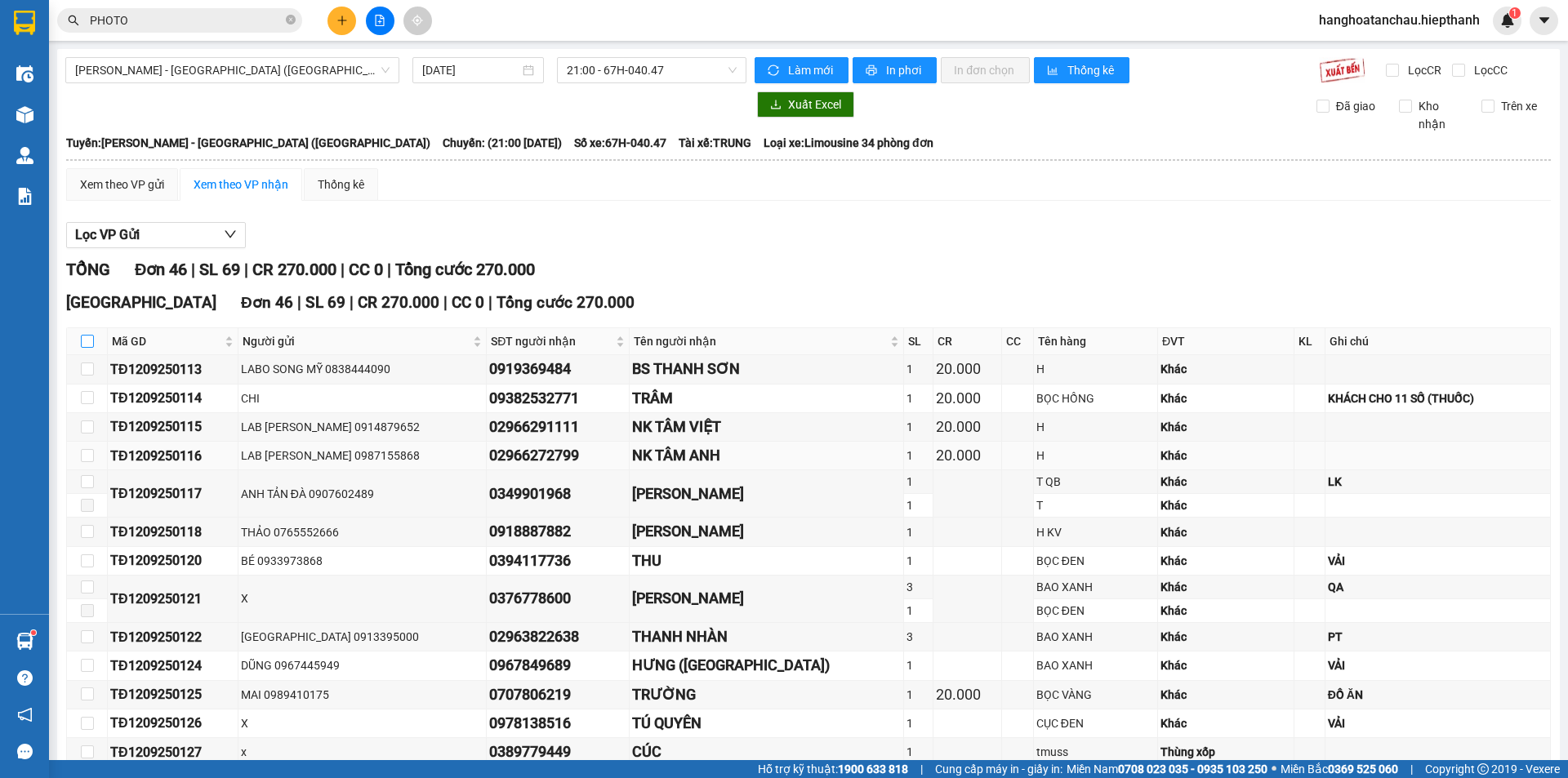
checkbox input "true"
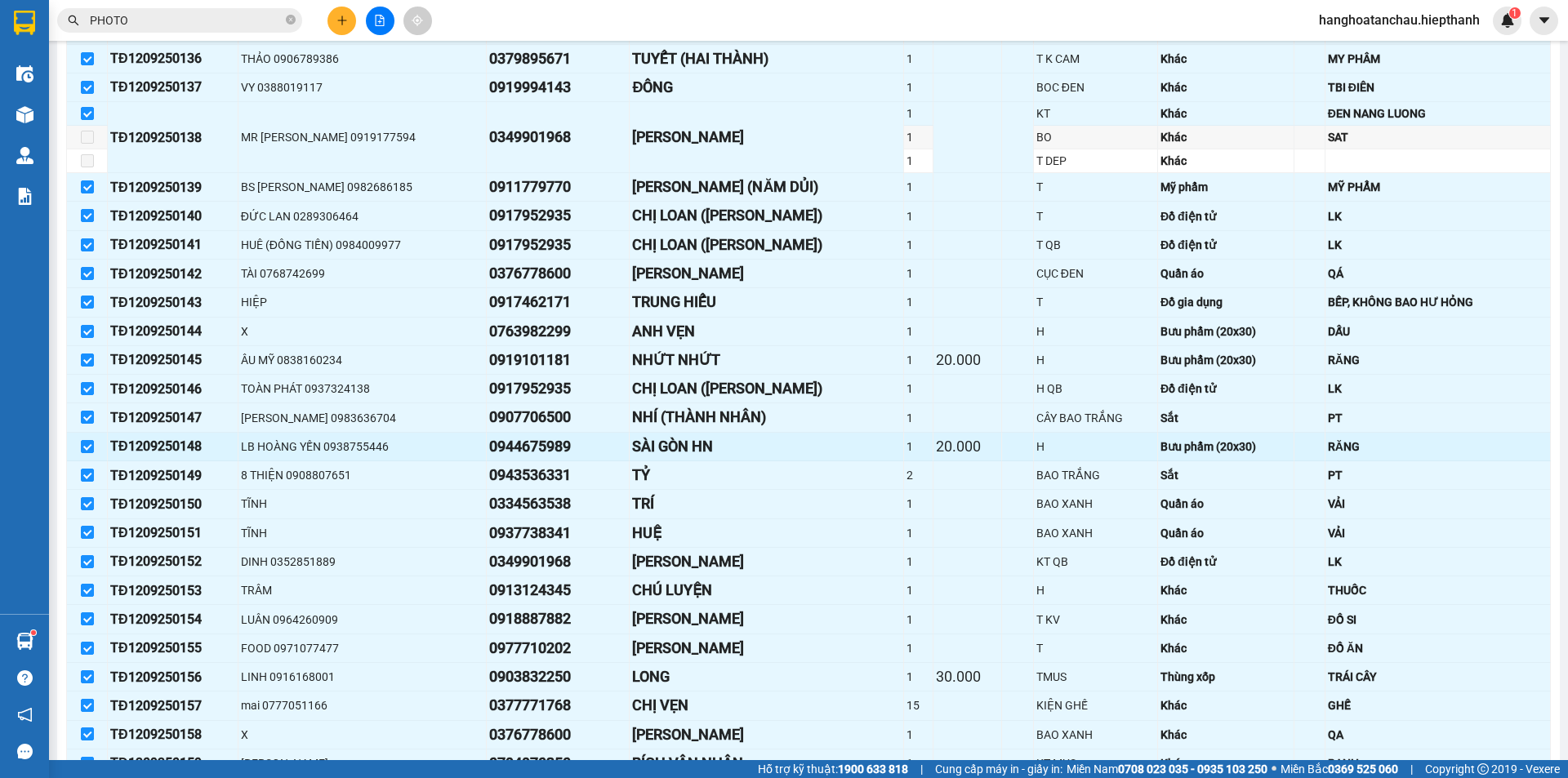
scroll to position [1083, 0]
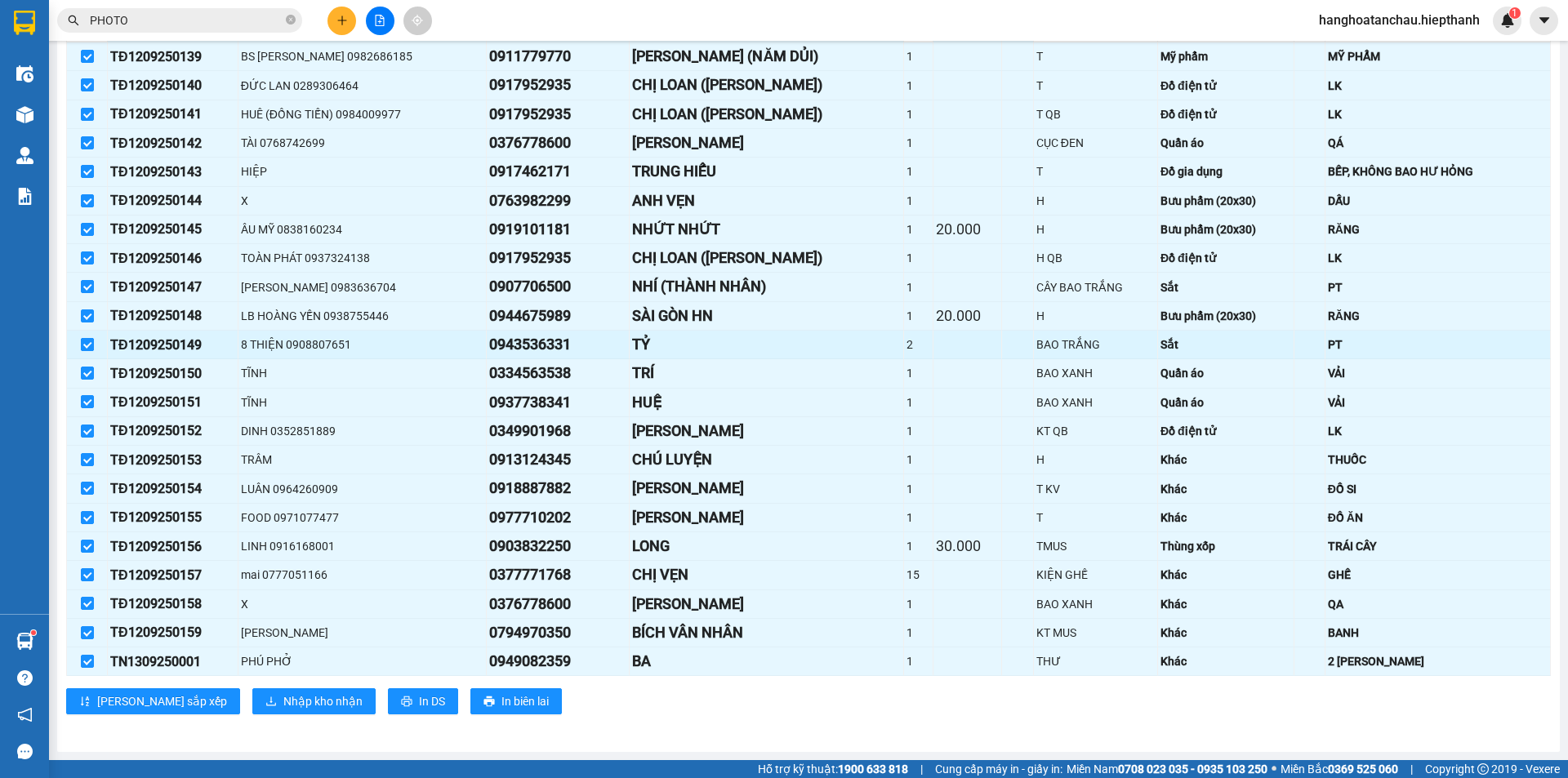
click at [92, 345] on input "checkbox" at bounding box center [88, 344] width 13 height 13
checkbox input "false"
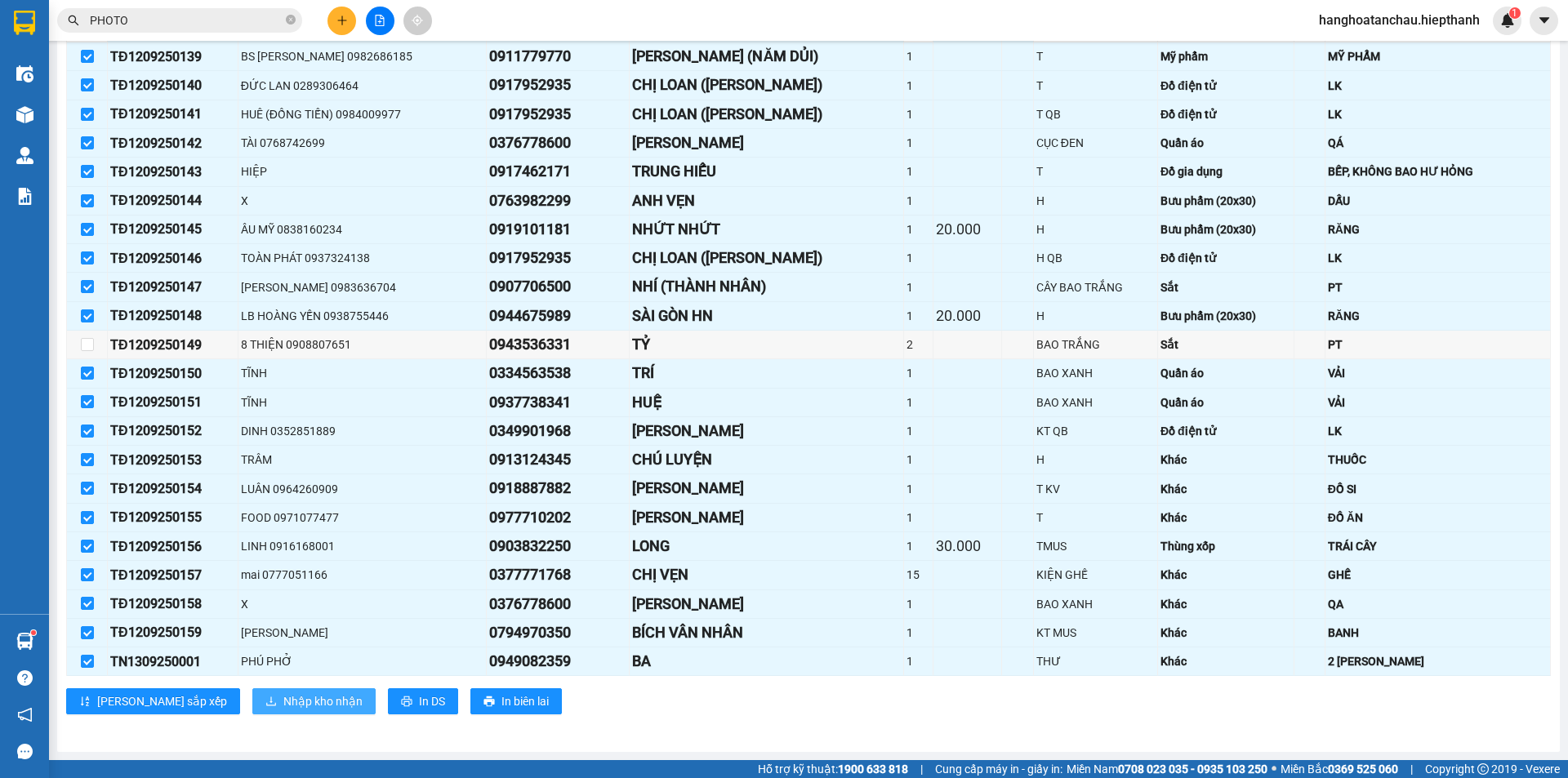
click at [284, 703] on span "Nhập kho nhận" at bounding box center [323, 701] width 79 height 18
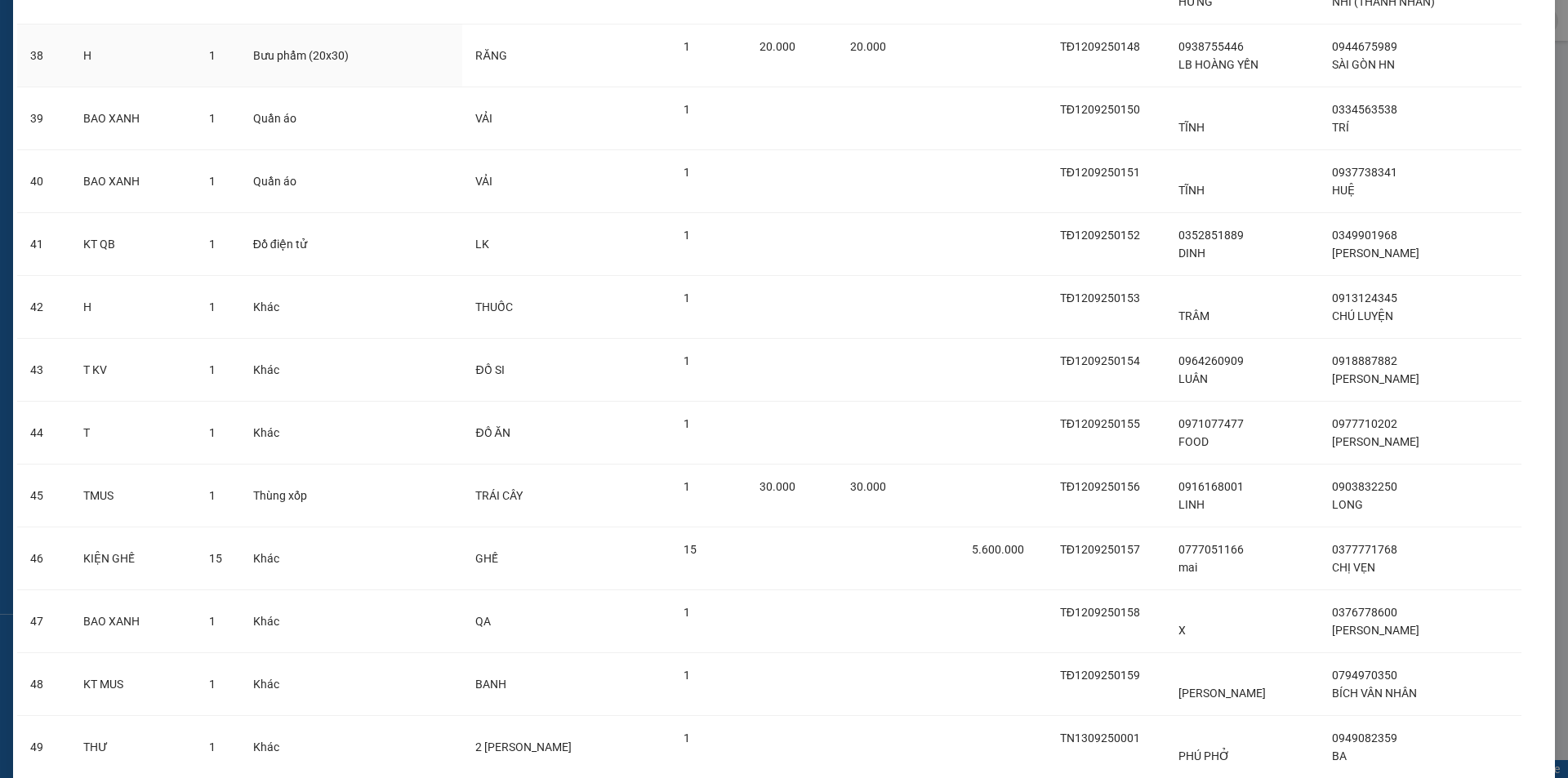
scroll to position [2433, 0]
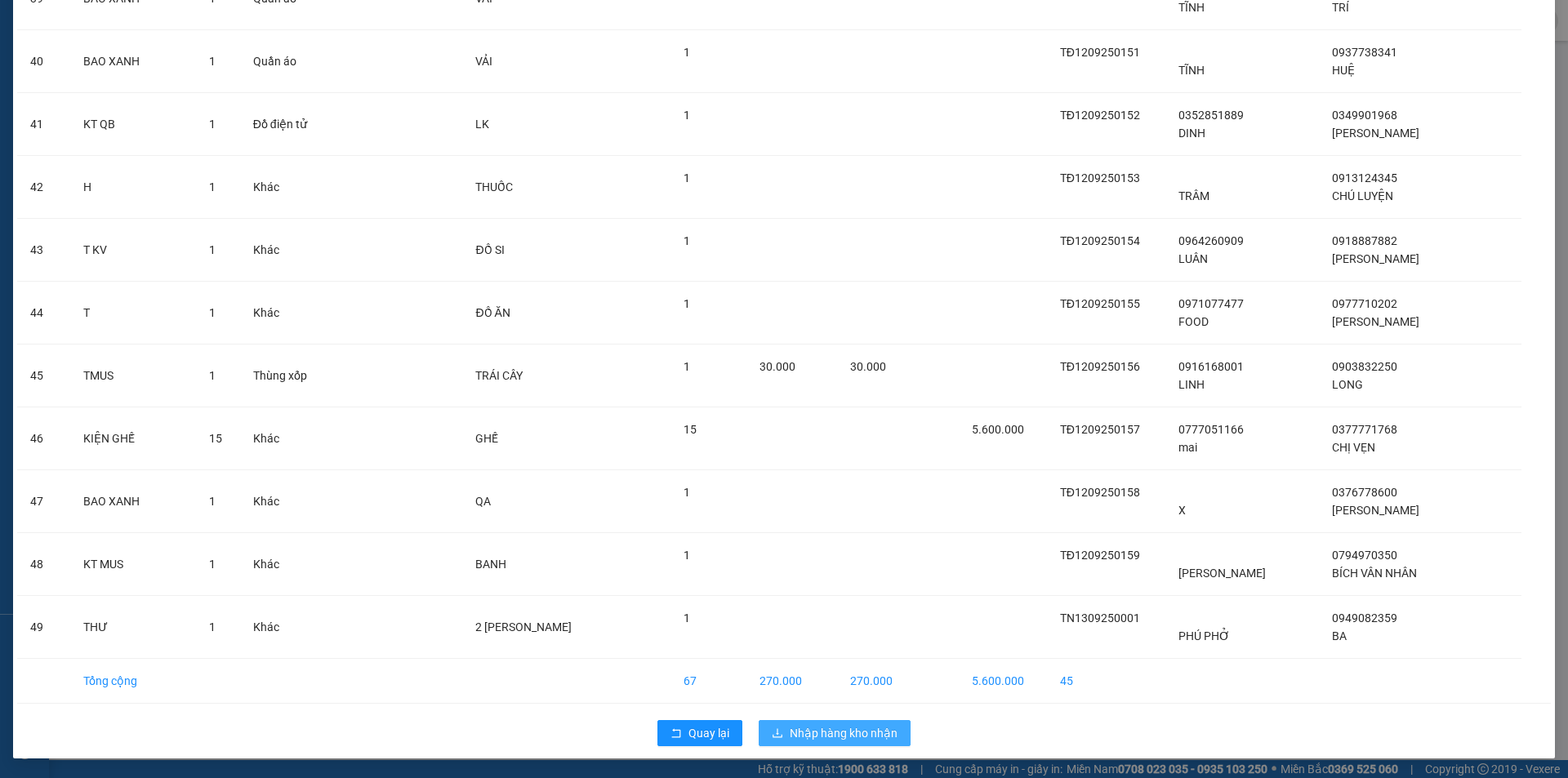
click at [825, 739] on span "Nhập hàng kho nhận" at bounding box center [843, 733] width 108 height 18
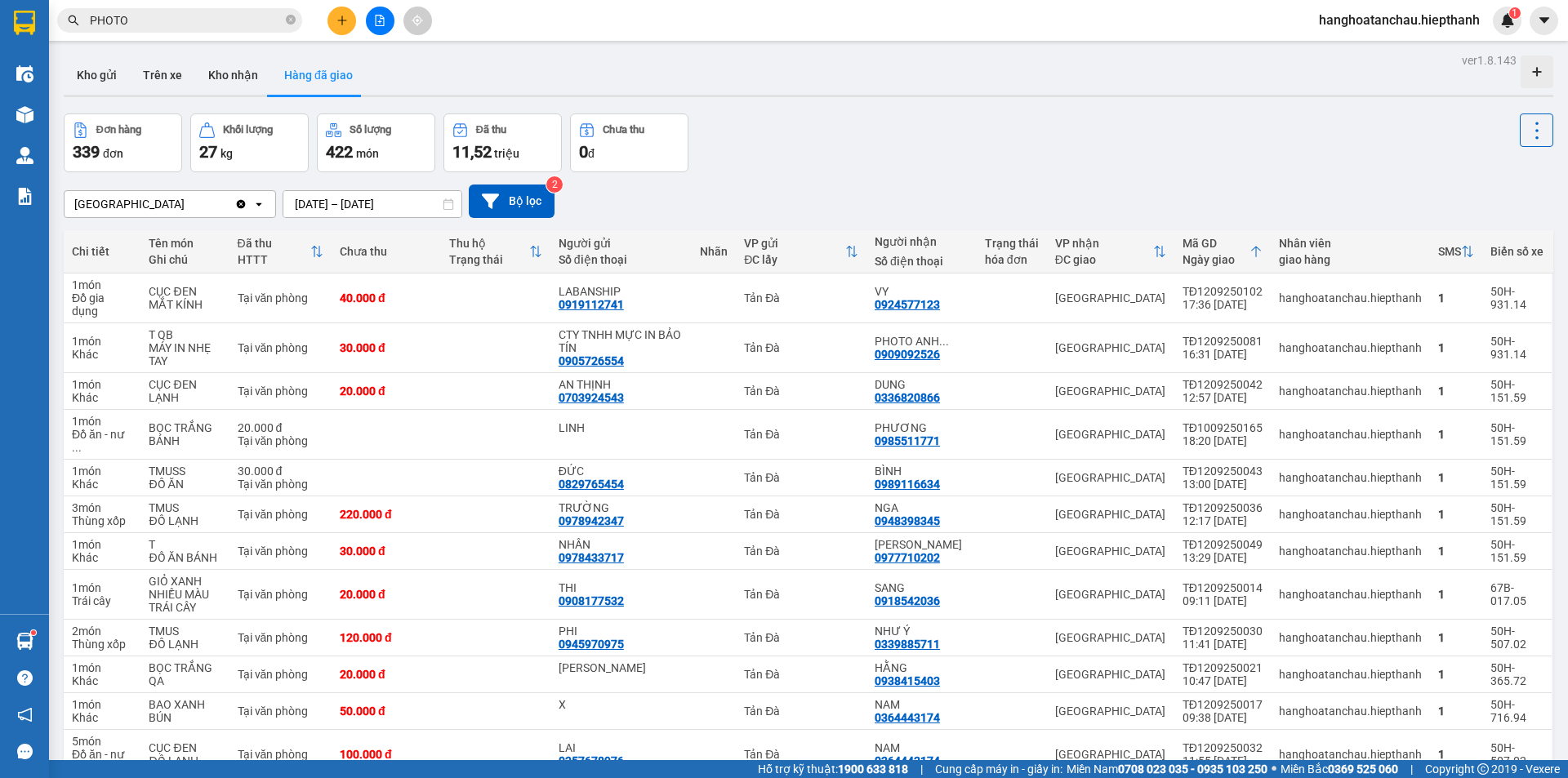
click at [385, 19] on button at bounding box center [380, 21] width 28 height 28
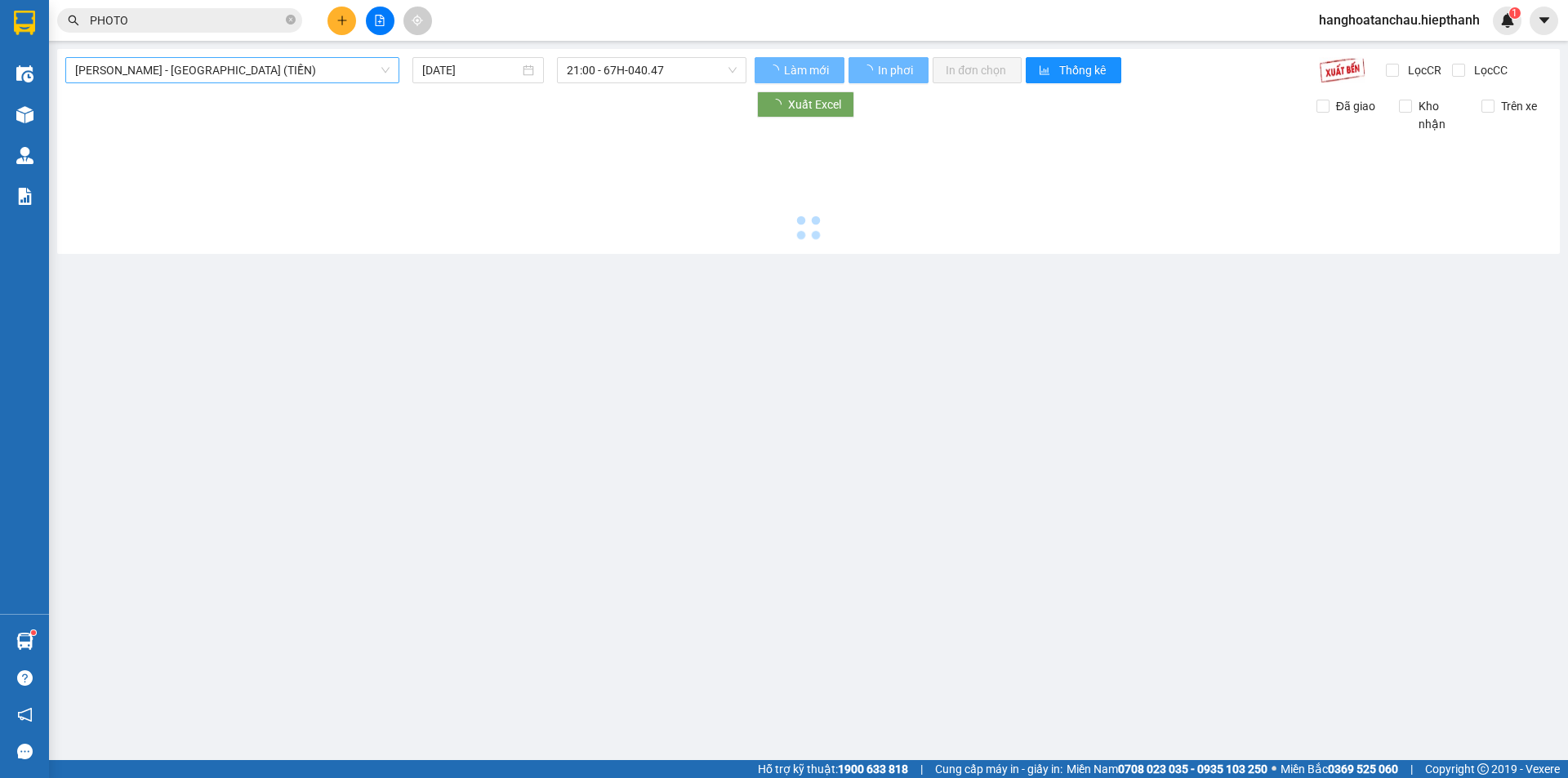
type input "[DATE]"
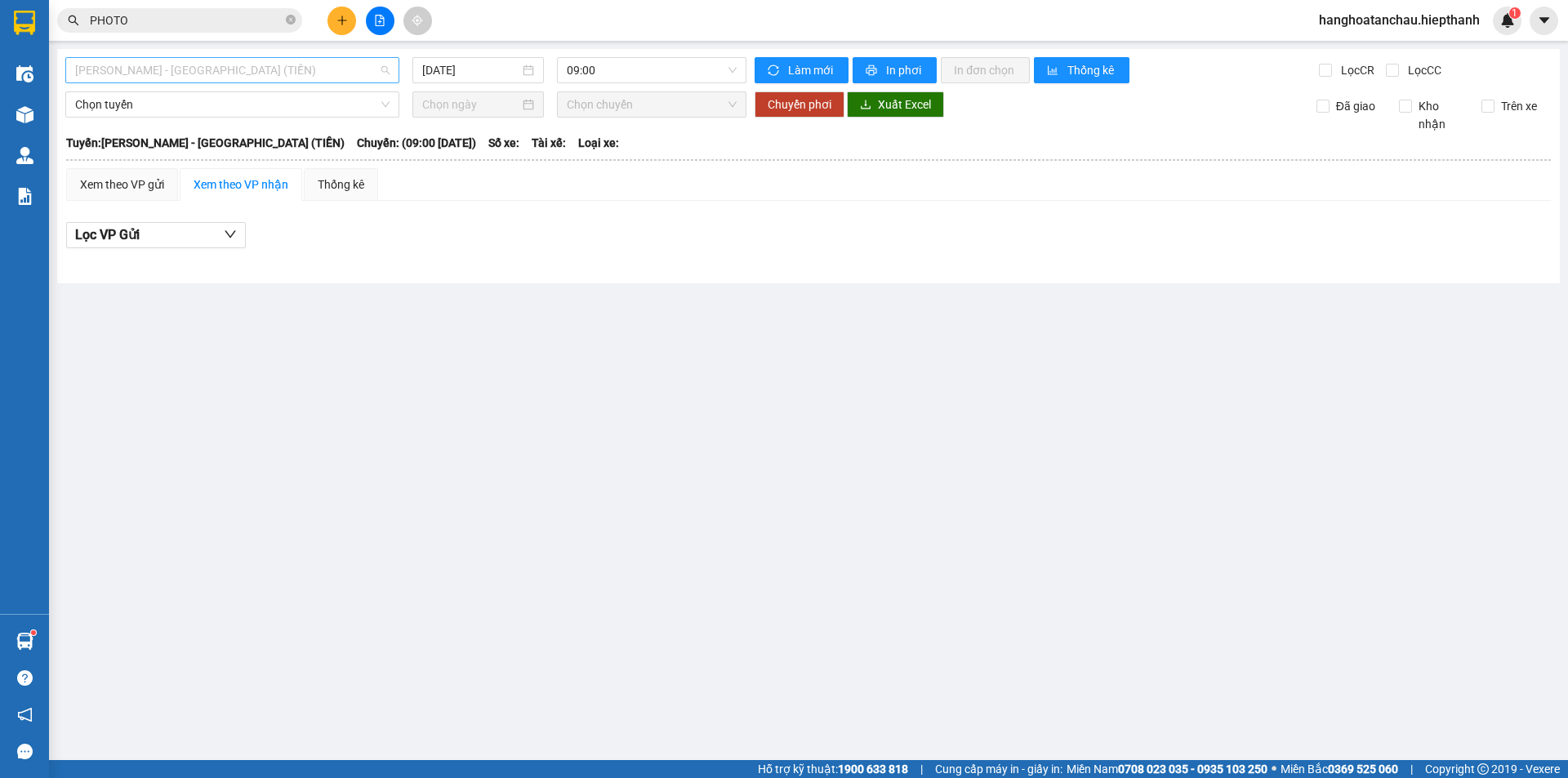
click at [204, 67] on span "[PERSON_NAME] - [GEOGRAPHIC_DATA] (TIỀN)" at bounding box center [232, 70] width 314 height 24
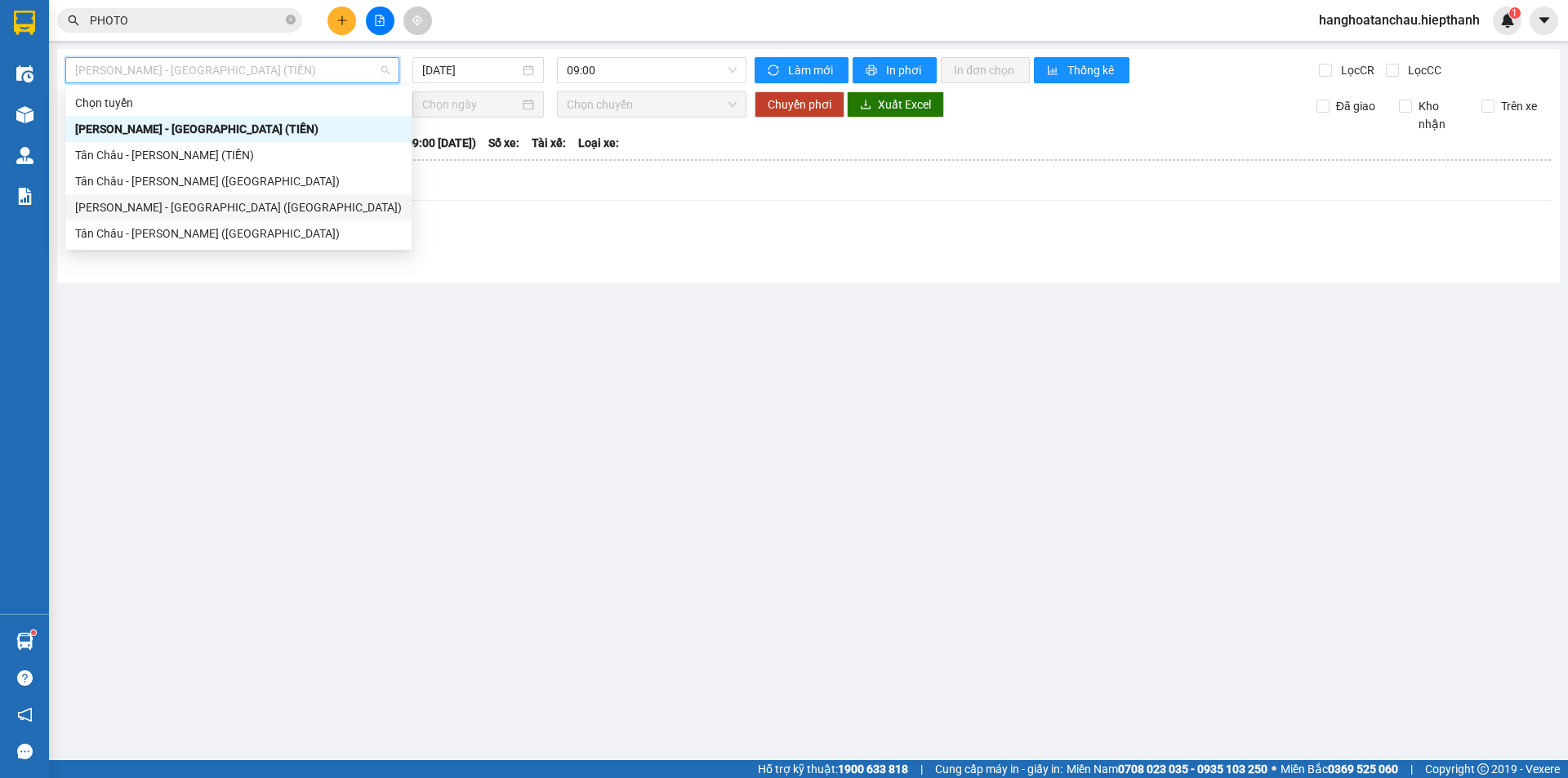
click at [163, 214] on div "[PERSON_NAME] - [GEOGRAPHIC_DATA] ([GEOGRAPHIC_DATA])" at bounding box center [239, 208] width 327 height 18
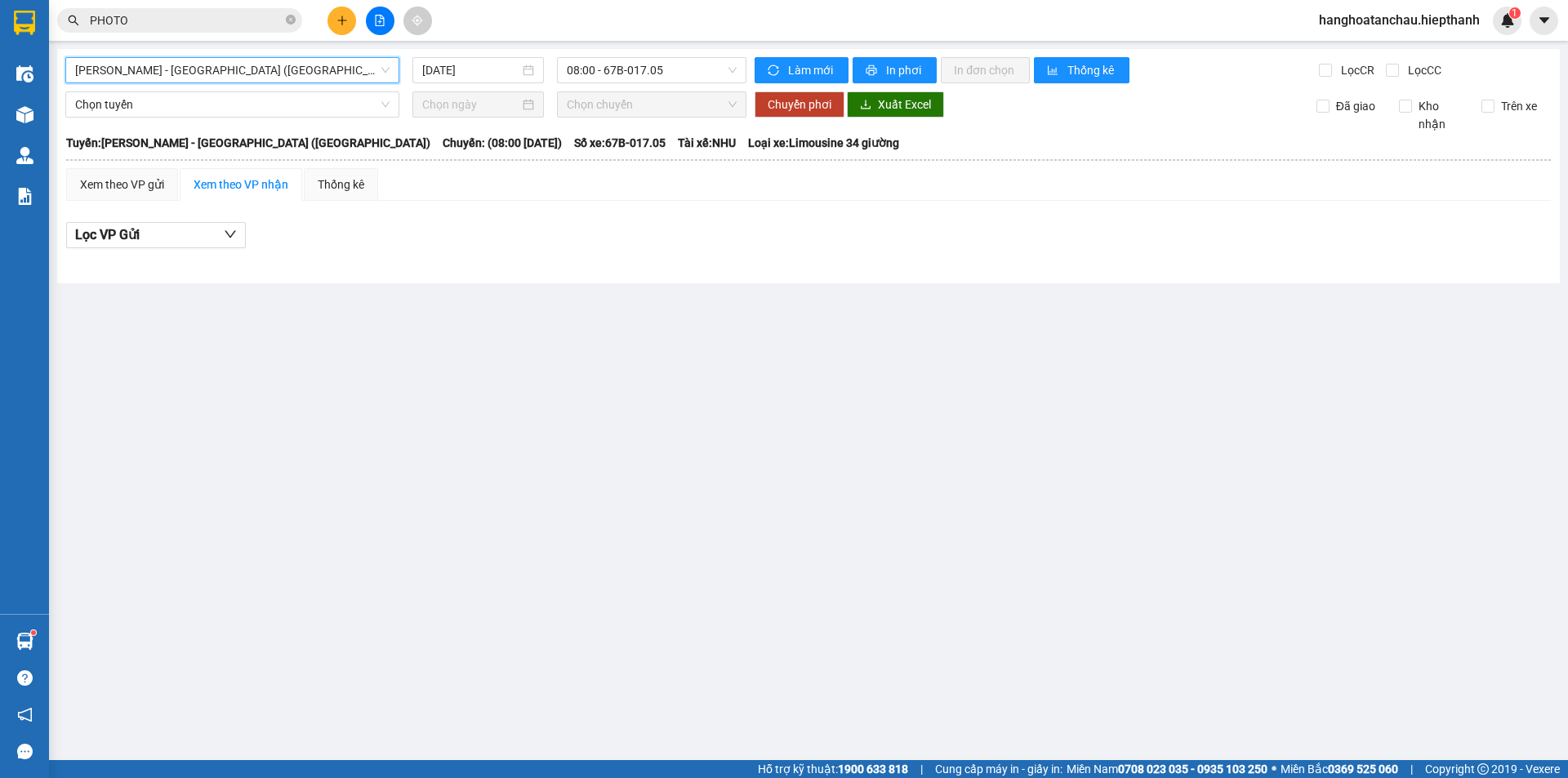
click at [502, 83] on div "[GEOGRAPHIC_DATA] - [GEOGRAPHIC_DATA] (Giường) [GEOGRAPHIC_DATA] - [GEOGRAPHIC_…" at bounding box center [808, 166] width 1502 height 234
drag, startPoint x: 500, startPoint y: 76, endPoint x: 514, endPoint y: 123, distance: 49.0
click at [500, 75] on input "[DATE]" at bounding box center [470, 70] width 98 height 18
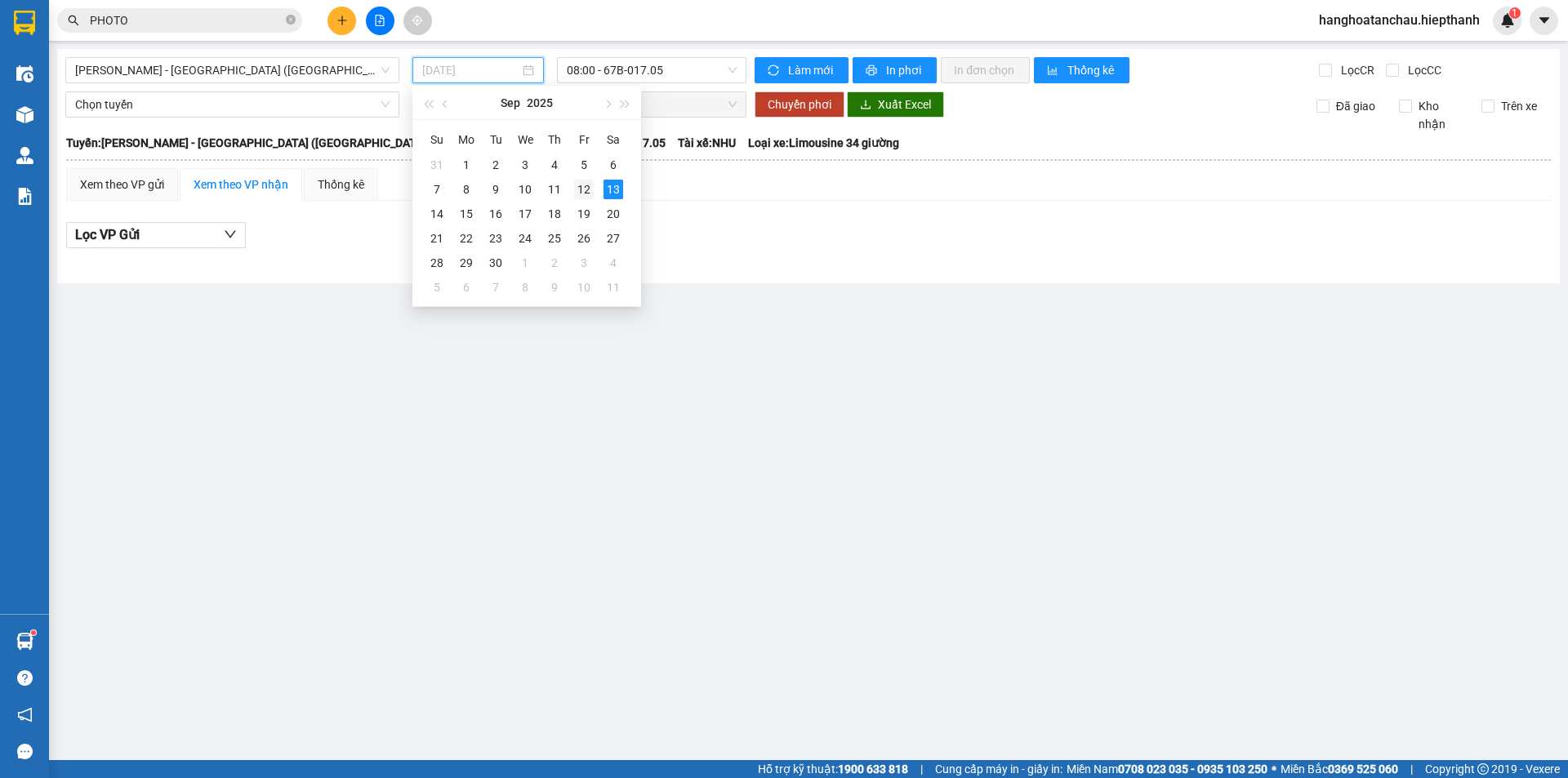
click at [595, 187] on td "12" at bounding box center [583, 188] width 29 height 24
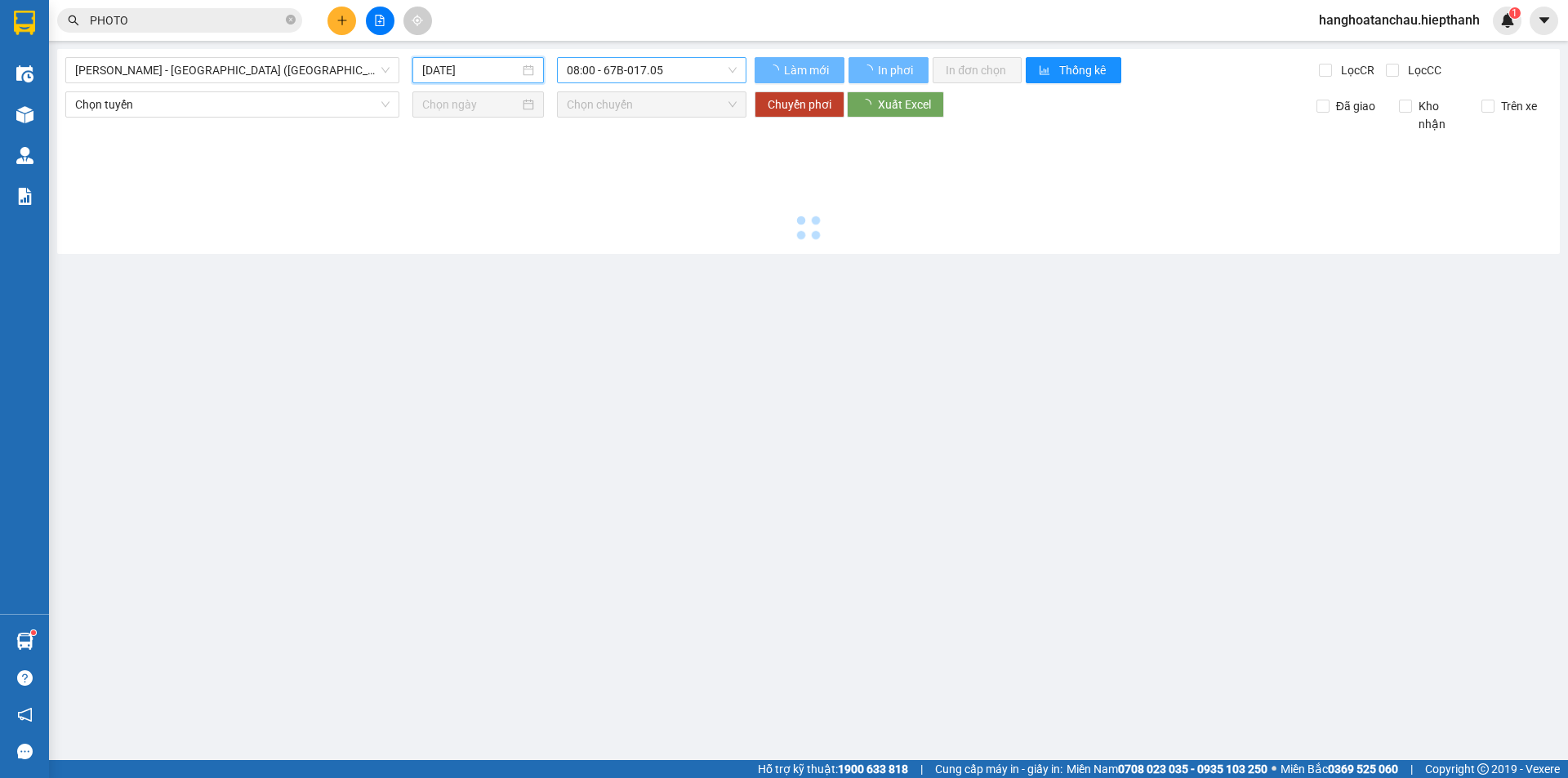
type input "[DATE]"
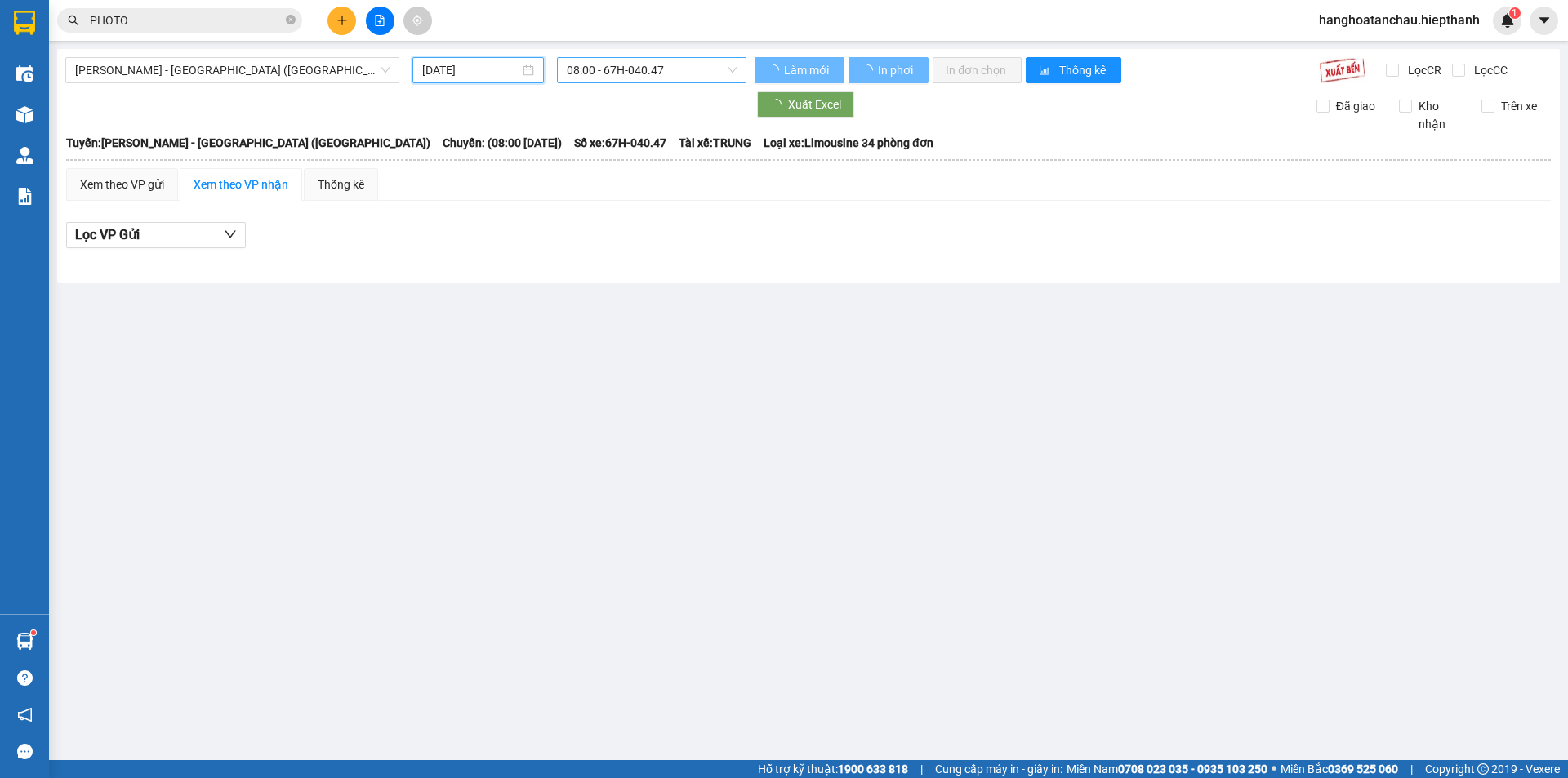
click at [626, 58] on span "08:00 - 67H-040.47" at bounding box center [651, 70] width 170 height 24
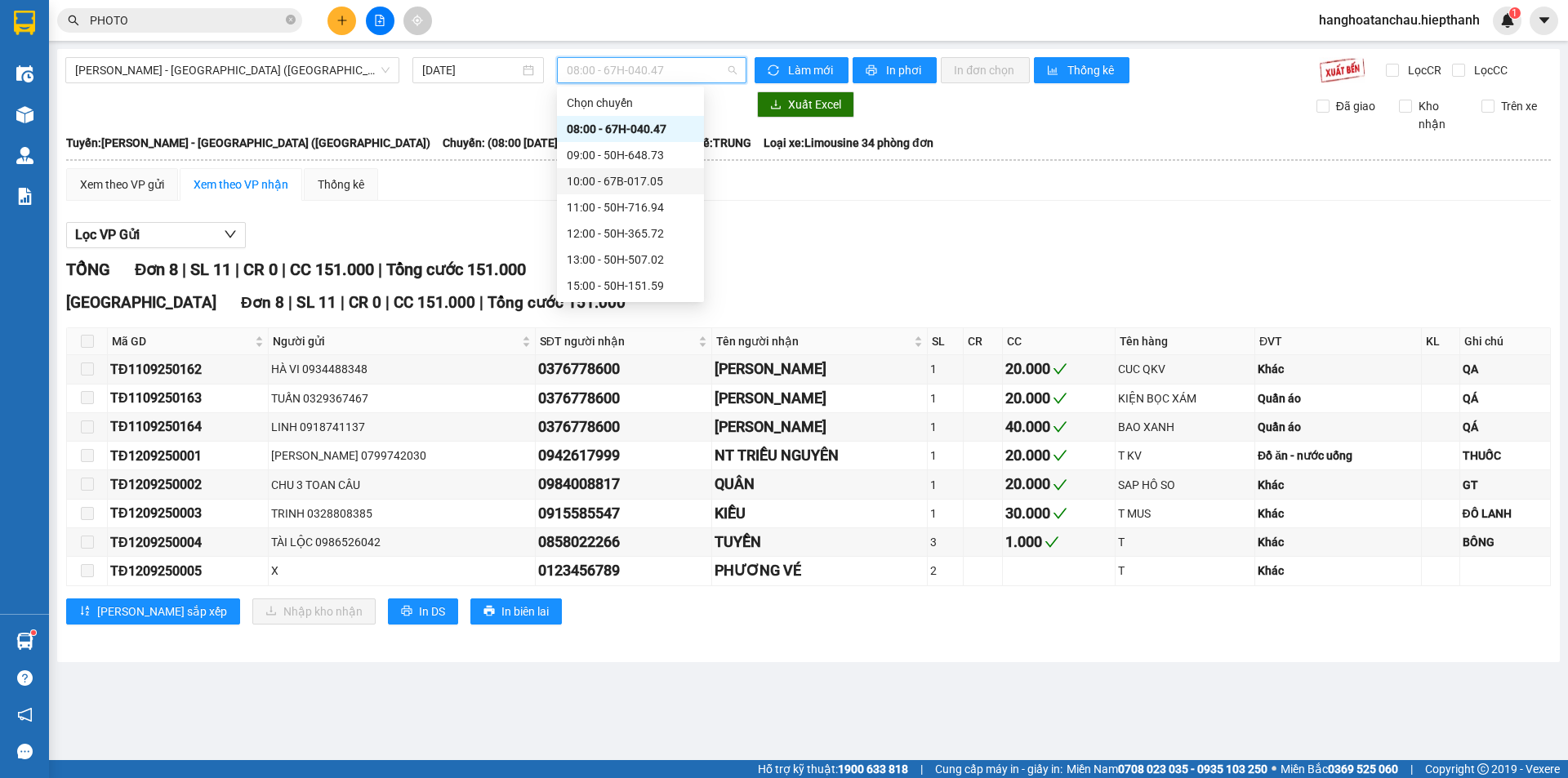
scroll to position [131, 0]
click at [628, 256] on div "21:00 - 67H-040.47" at bounding box center [630, 260] width 128 height 18
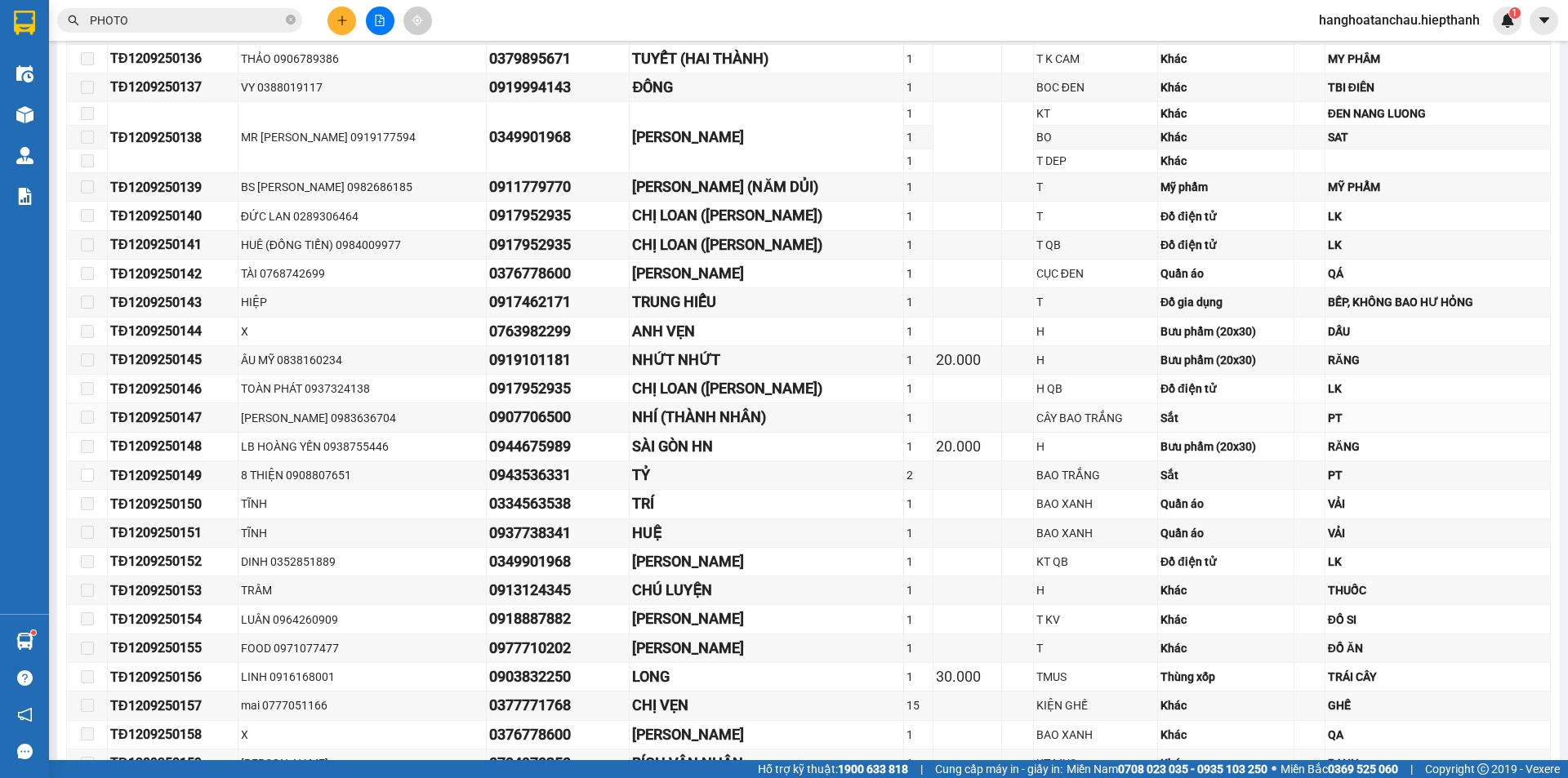
scroll to position [1083, 0]
